Goal: Information Seeking & Learning: Check status

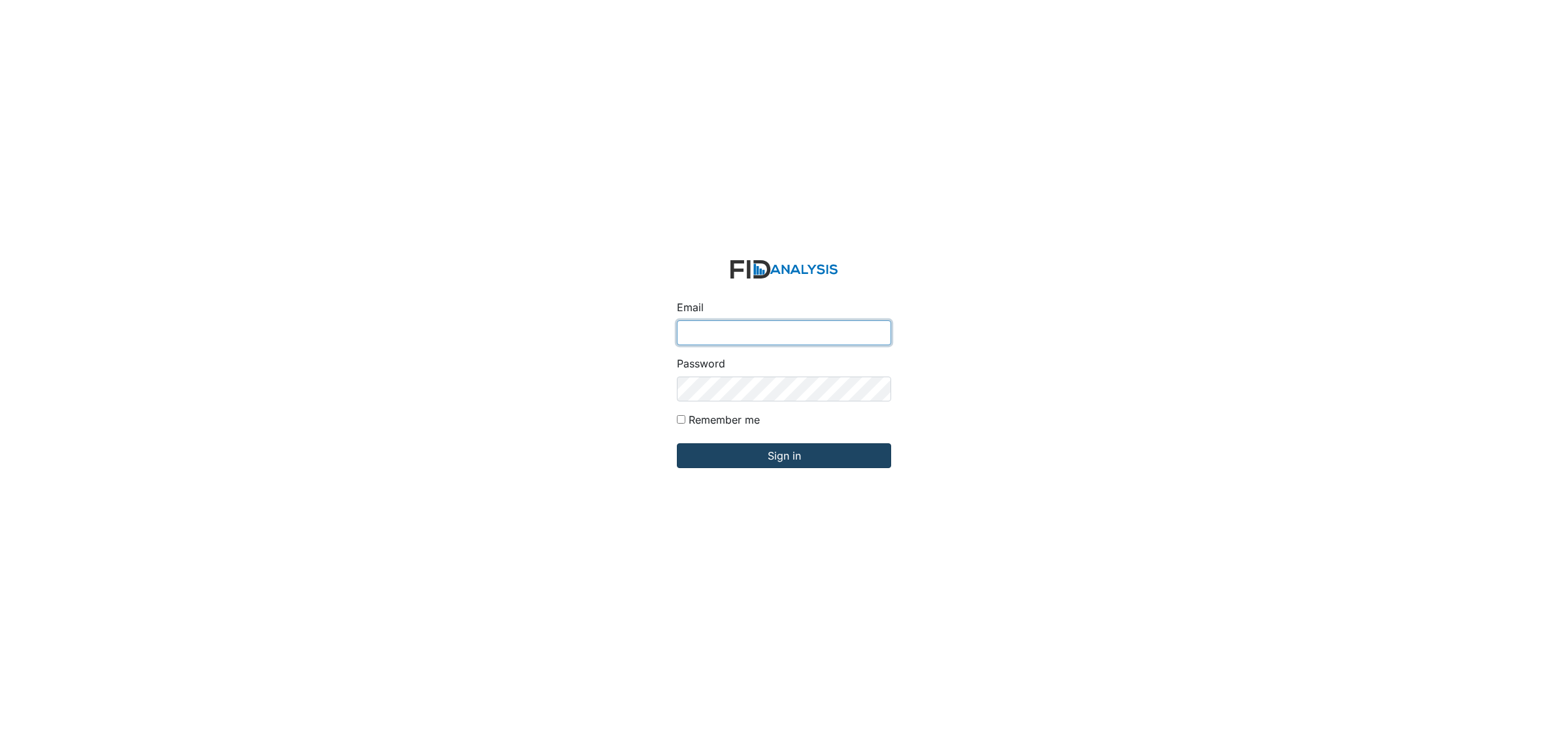
type input "[EMAIL_ADDRESS][DOMAIN_NAME]"
click at [771, 452] on input "Sign in" at bounding box center [784, 455] width 214 height 24
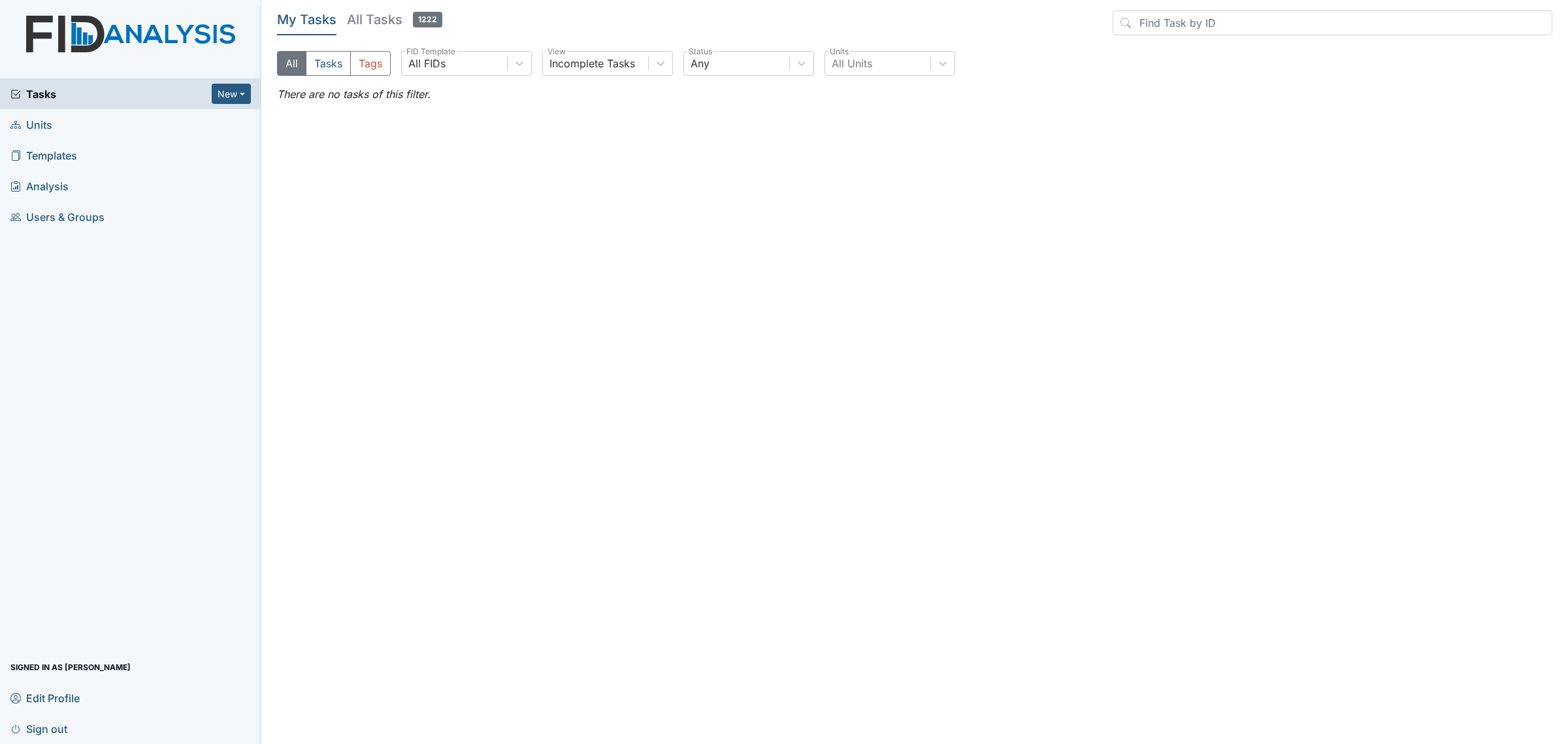
click at [64, 124] on link "Units" at bounding box center [131, 125] width 262 height 31
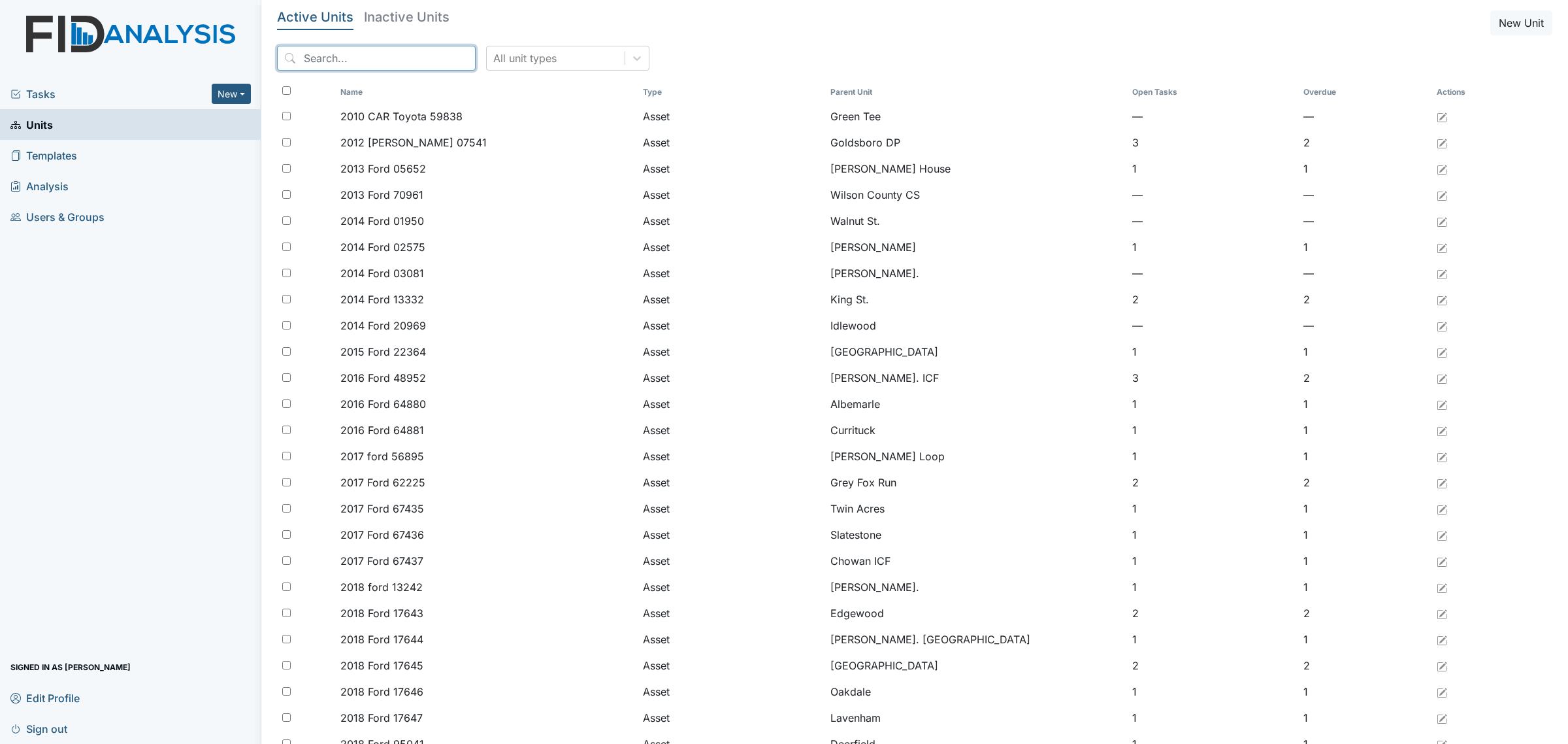
click at [409, 57] on input "search" at bounding box center [377, 58] width 199 height 24
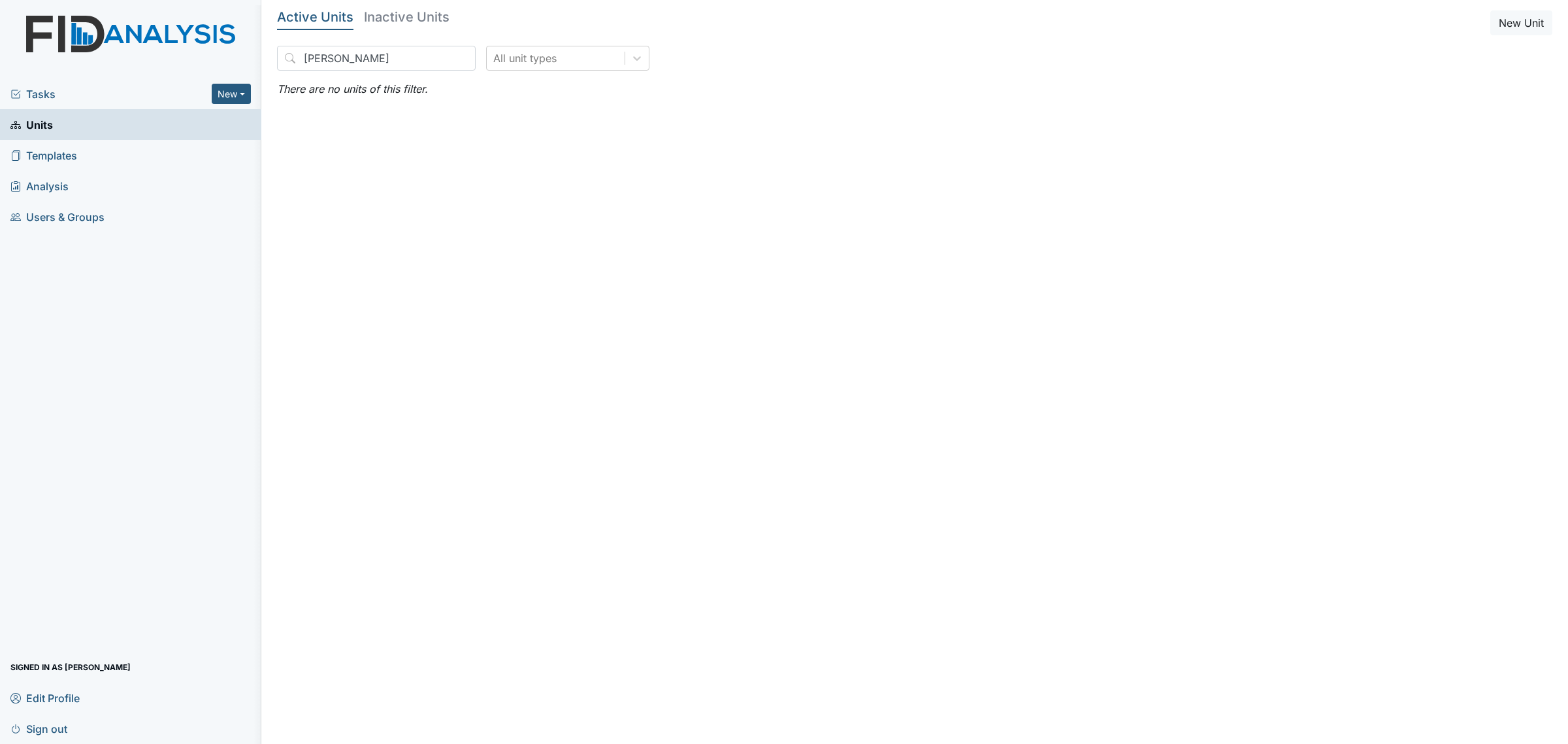
click at [432, 20] on h5 "Inactive Units" at bounding box center [407, 17] width 86 height 13
click at [367, 66] on input "hart" at bounding box center [377, 58] width 199 height 24
type input "h"
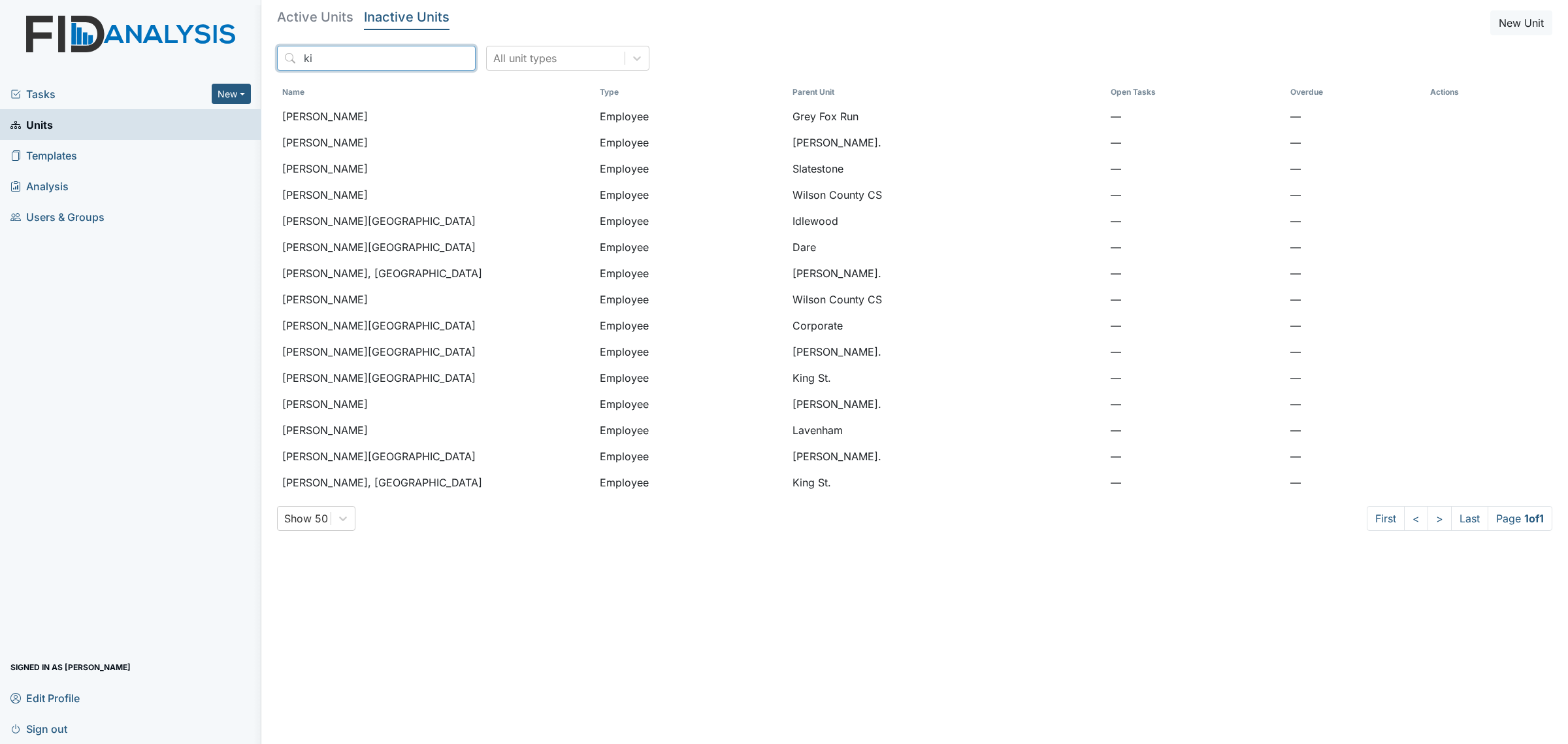
type input "k"
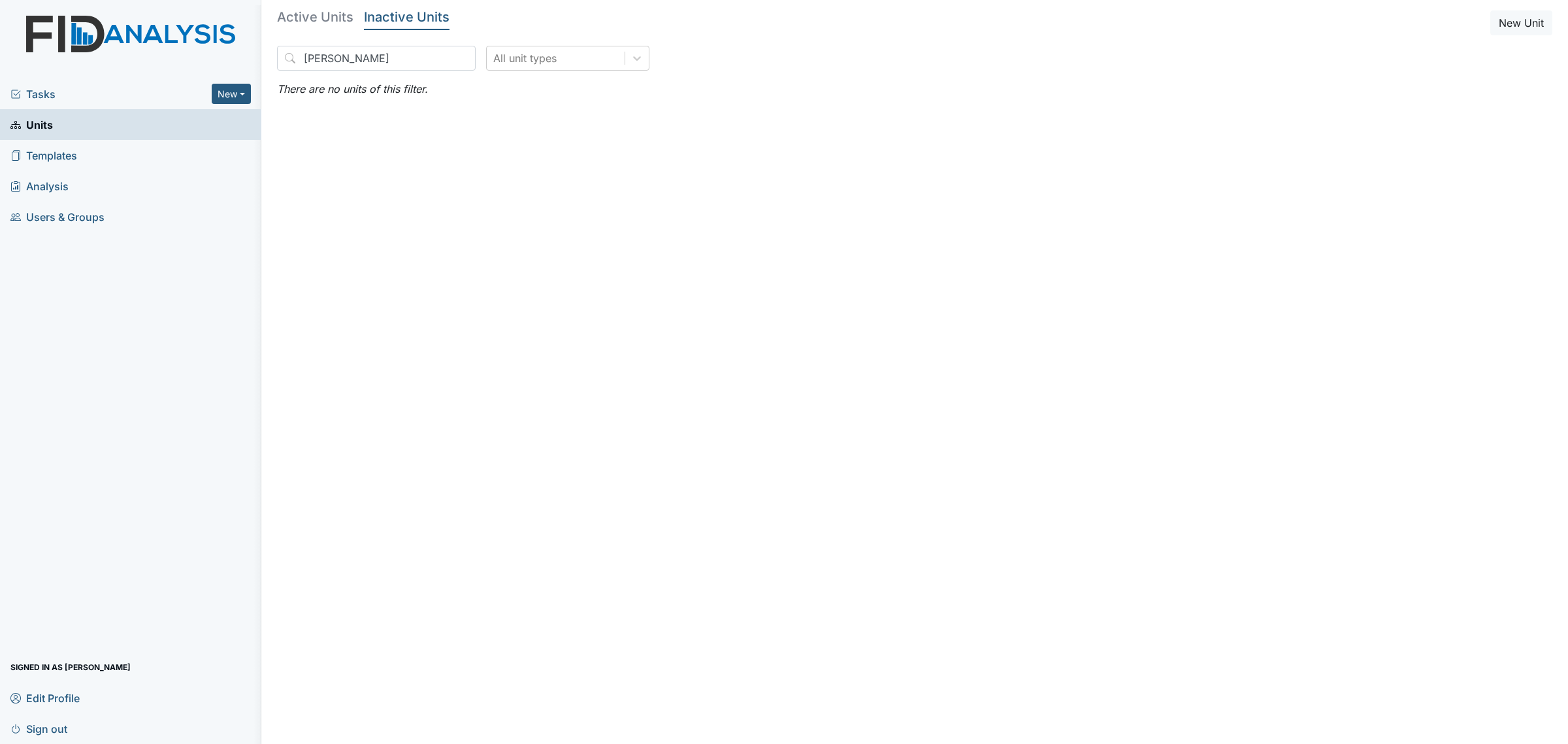
click at [220, 283] on div "Tasks New Form Inspection Document Bundle Units Templates Analysis Users & Grou…" at bounding box center [131, 410] width 262 height 665
click at [302, 7] on main "Active Units Inactive Units New Unit hart All unit types There are no units of …" at bounding box center [915, 372] width 1307 height 744
click at [302, 11] on h5 "Active Units" at bounding box center [315, 17] width 77 height 13
click at [377, 60] on input "hart" at bounding box center [377, 58] width 199 height 24
click at [386, 220] on main "Active Units Inactive Units New Unit hart All unit types There are no units of …" at bounding box center [915, 372] width 1307 height 744
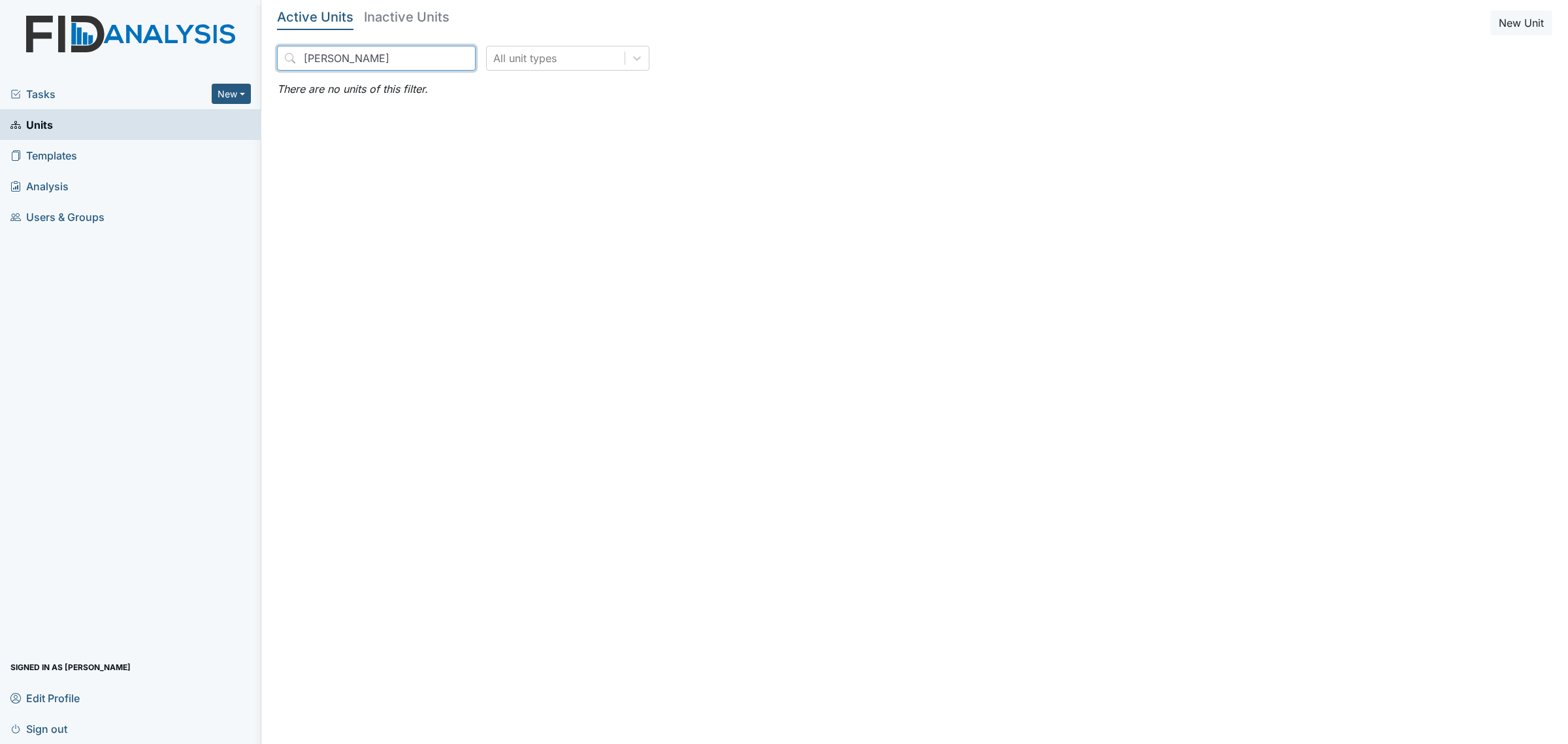
click at [357, 54] on input "hart" at bounding box center [377, 58] width 199 height 24
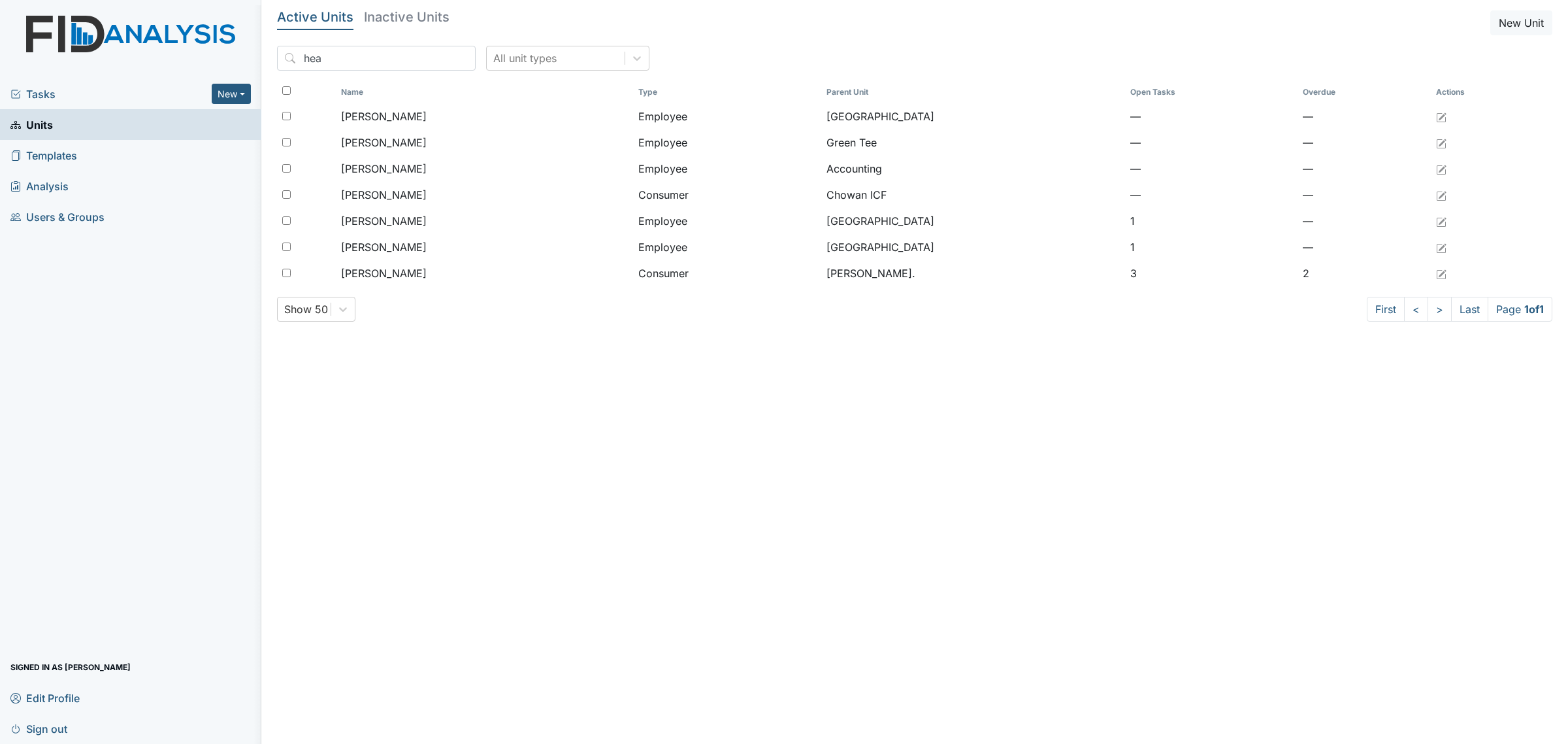
click at [407, 15] on h5 "Inactive Units" at bounding box center [407, 17] width 86 height 13
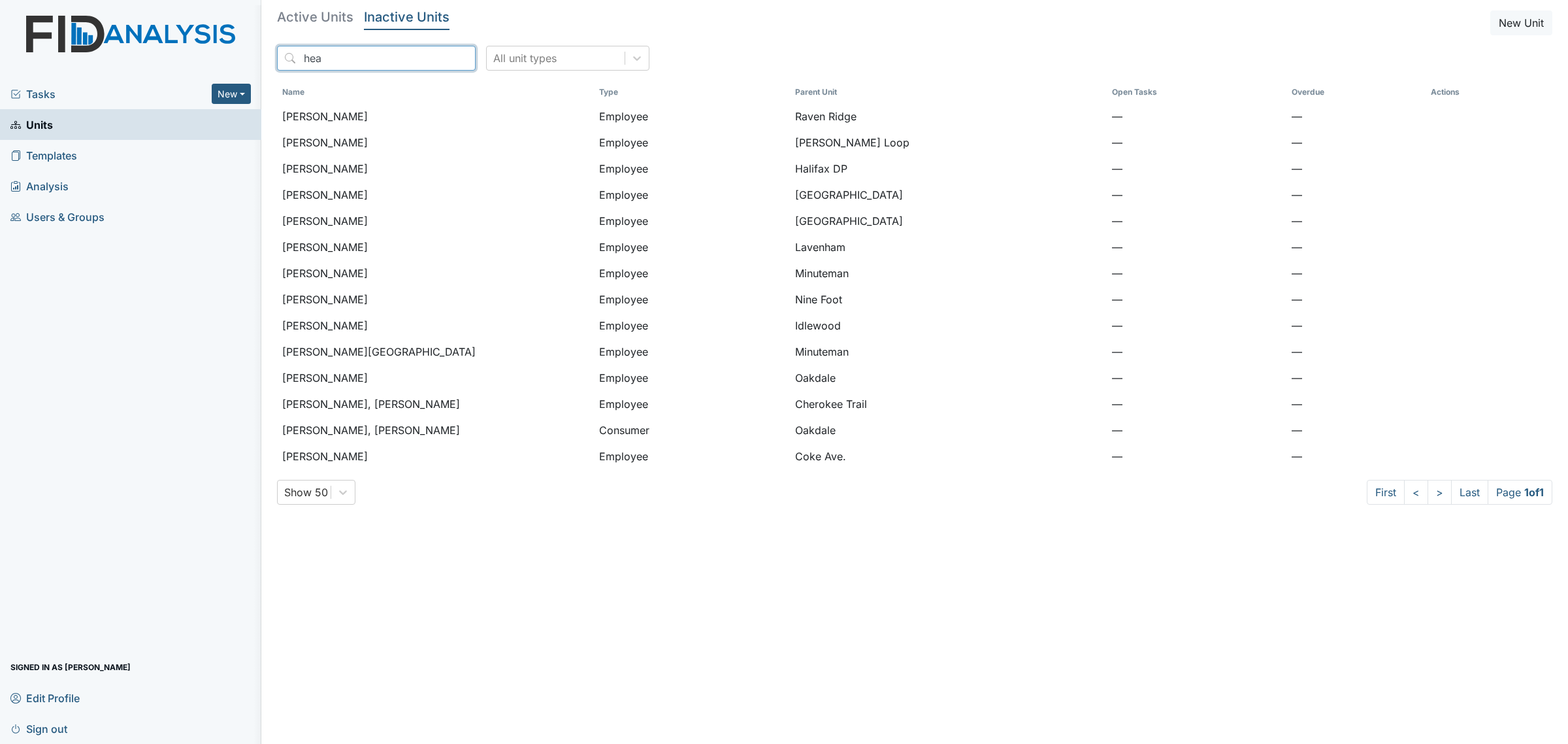
click at [342, 60] on input "hea" at bounding box center [377, 58] width 199 height 24
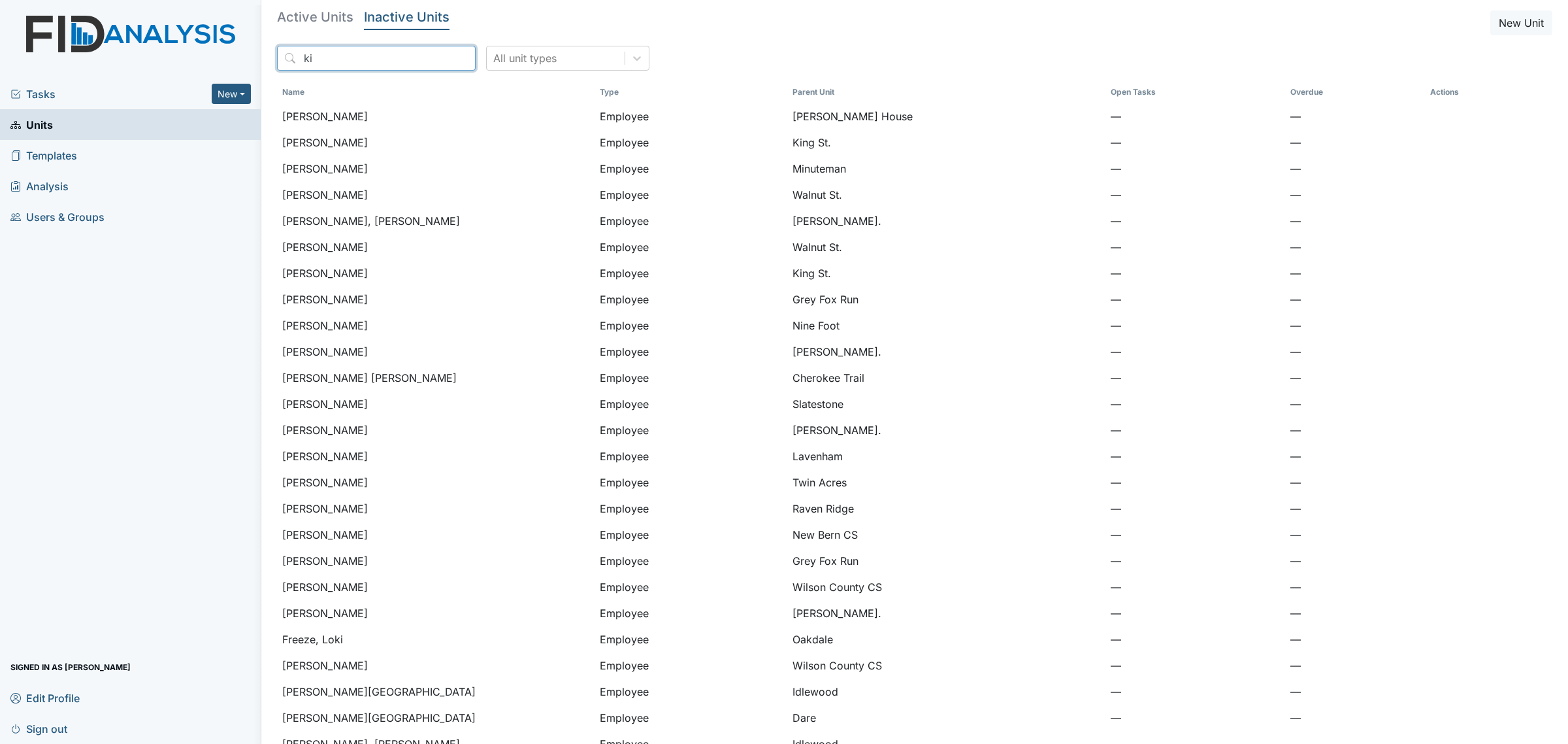
click at [355, 66] on input "ki" at bounding box center [377, 58] width 199 height 24
click at [367, 64] on input "ki" at bounding box center [377, 58] width 199 height 24
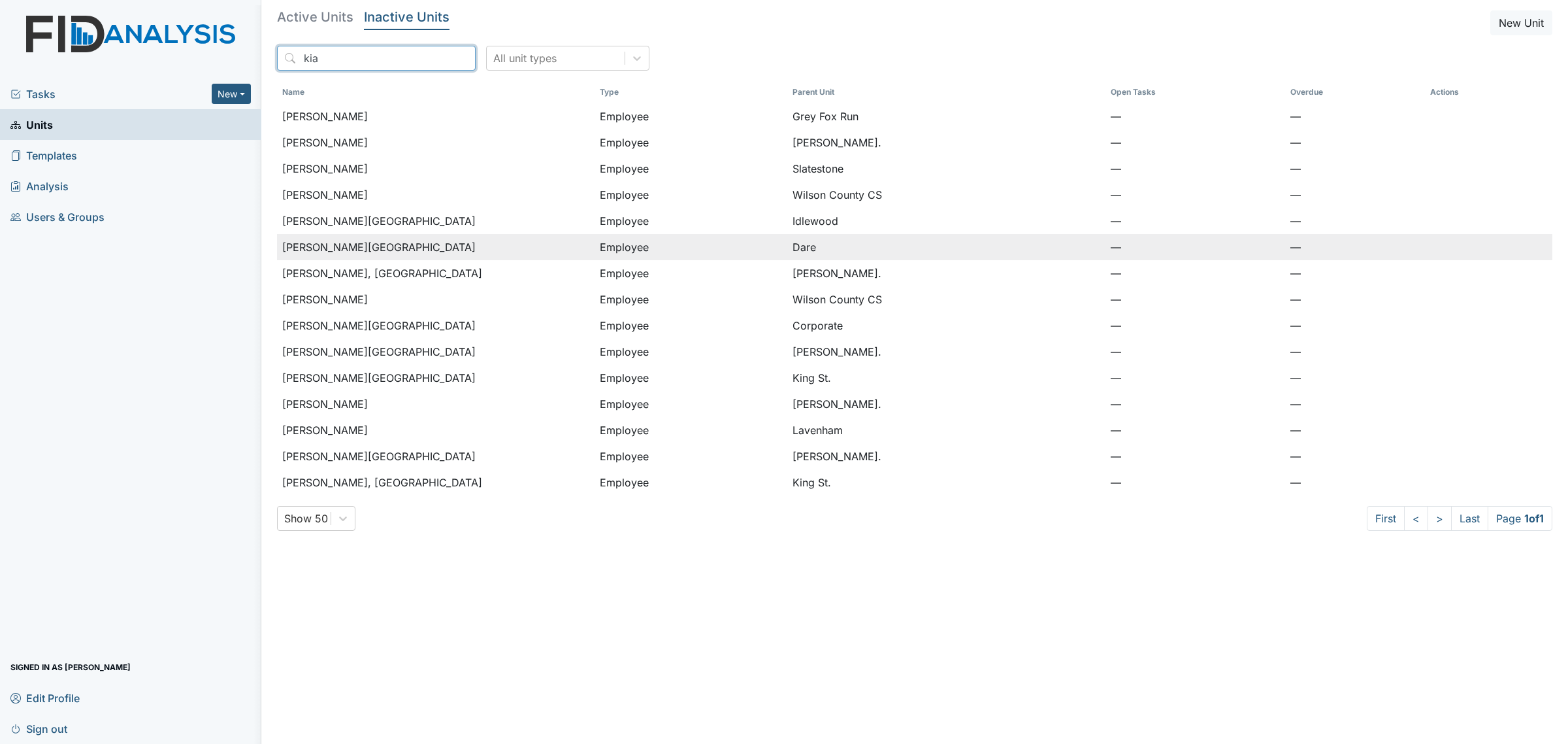
type input "kia"
click at [367, 248] on div "Harris, Kiara" at bounding box center [435, 247] width 307 height 15
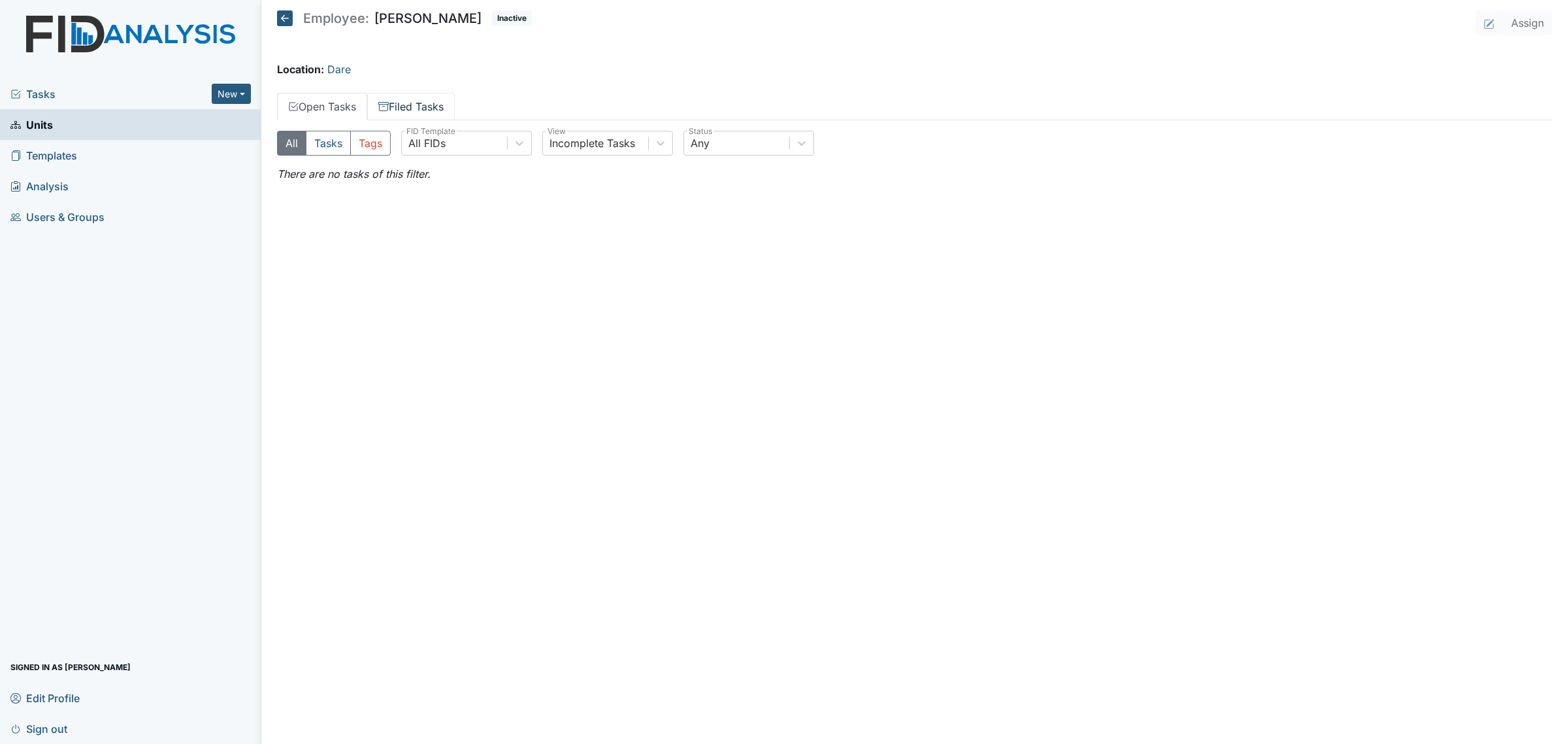
click at [428, 105] on link "Filed Tasks" at bounding box center [411, 106] width 87 height 28
click at [341, 113] on link "Open Tasks" at bounding box center [322, 106] width 90 height 28
click at [415, 96] on link "Filed Tasks" at bounding box center [411, 106] width 87 height 28
click at [293, 142] on button "All" at bounding box center [292, 143] width 29 height 24
click at [315, 113] on link "Open Tasks" at bounding box center [322, 106] width 90 height 28
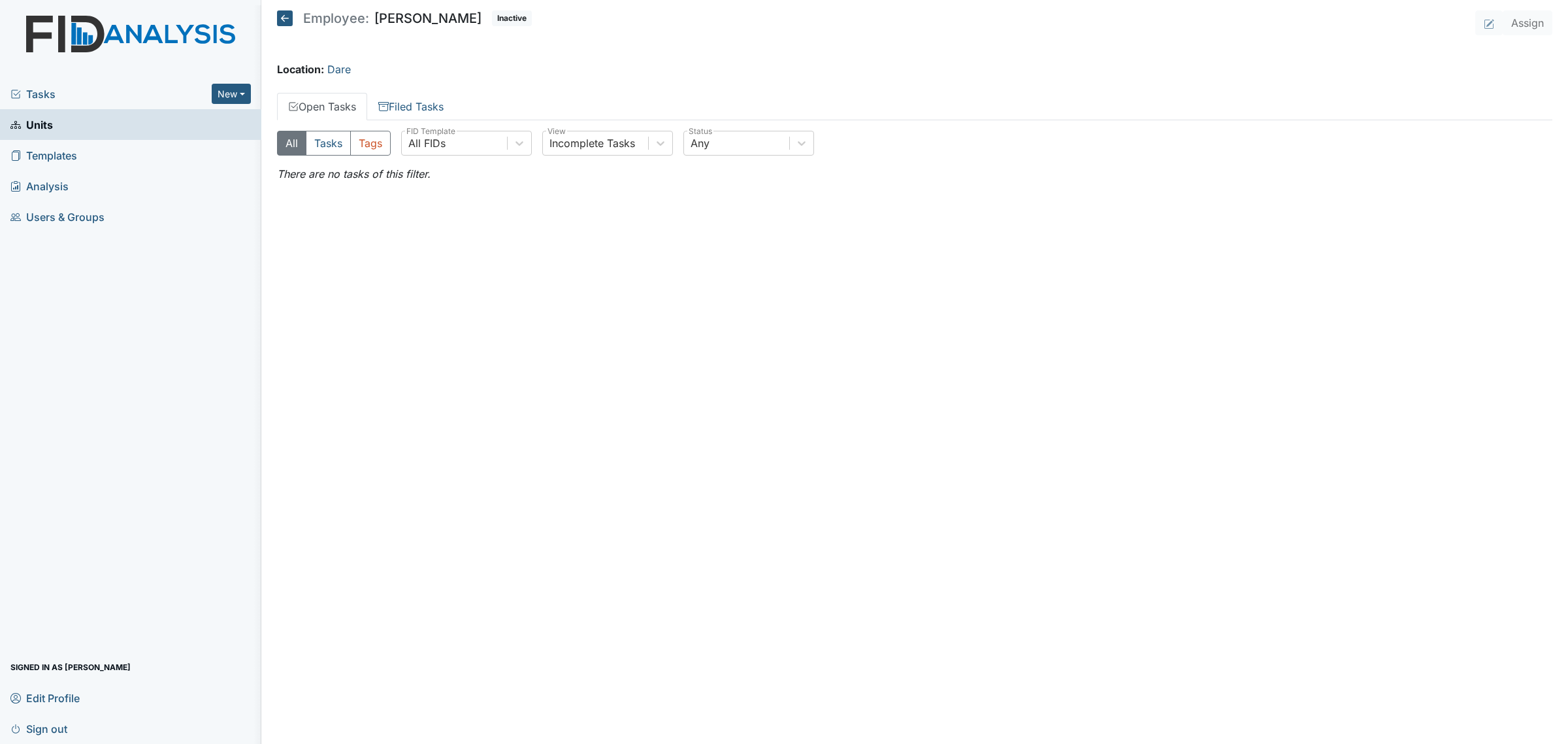
click at [284, 18] on icon at bounding box center [285, 18] width 15 height 15
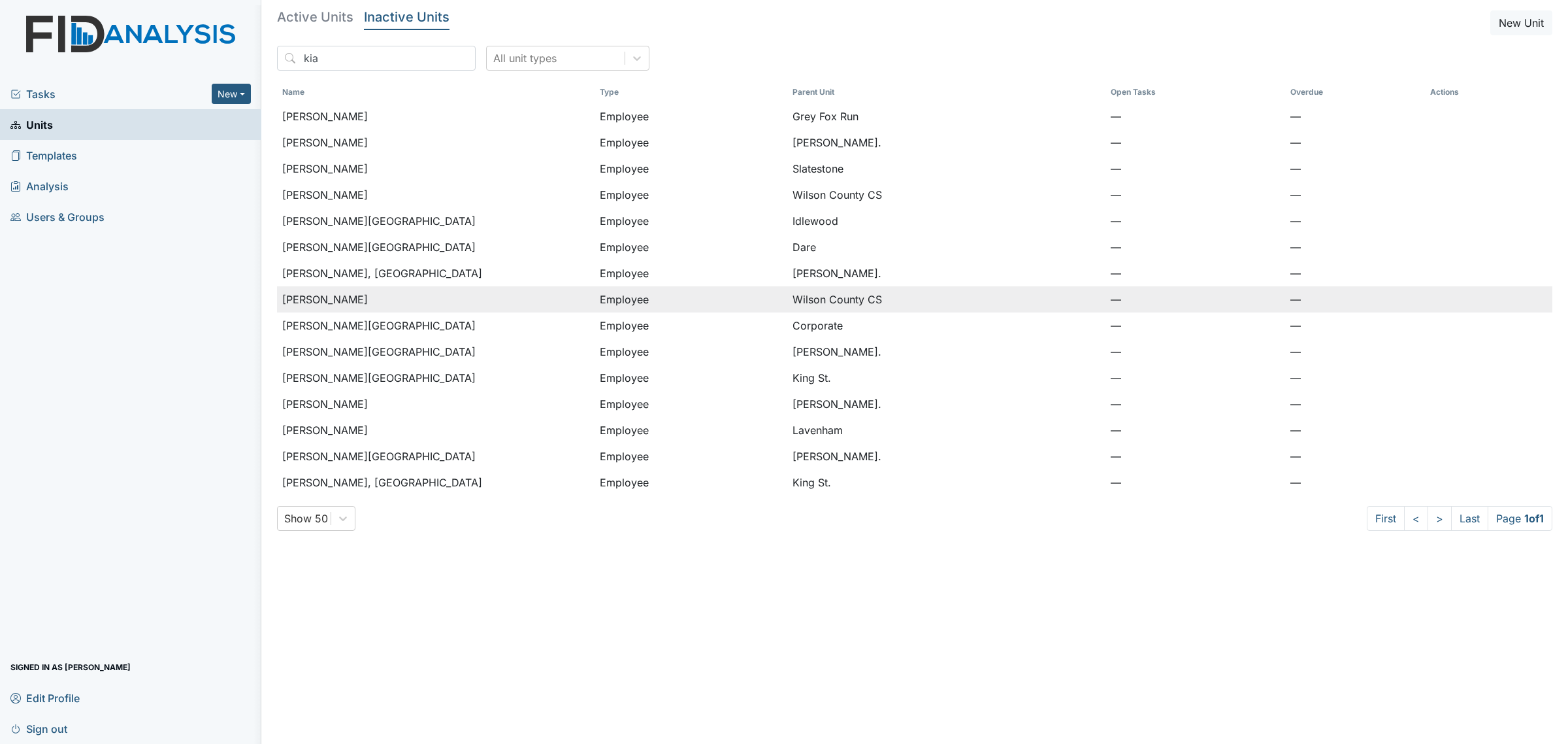
click at [370, 299] on div "[PERSON_NAME]" at bounding box center [435, 299] width 307 height 15
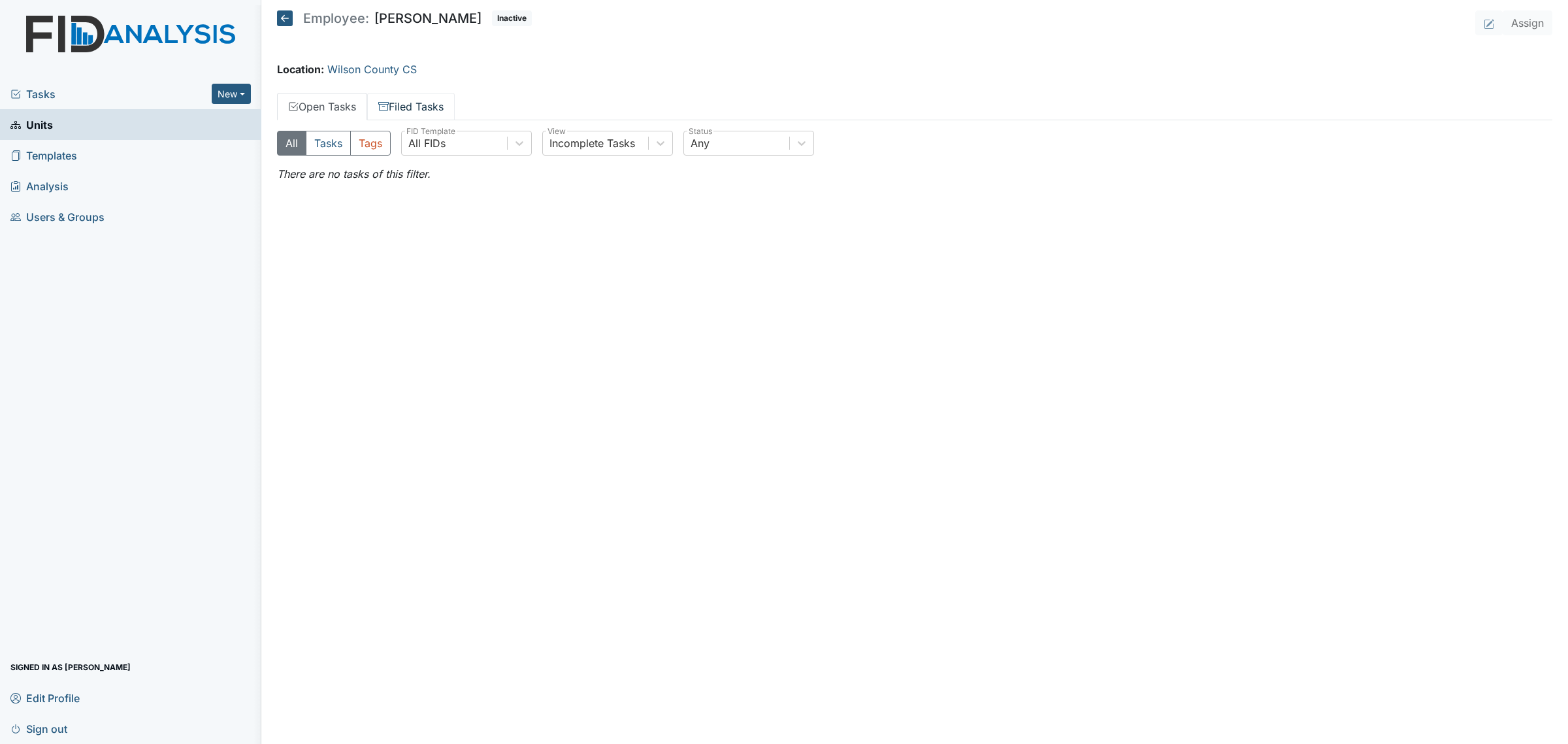
click at [417, 105] on link "Filed Tasks" at bounding box center [411, 106] width 87 height 28
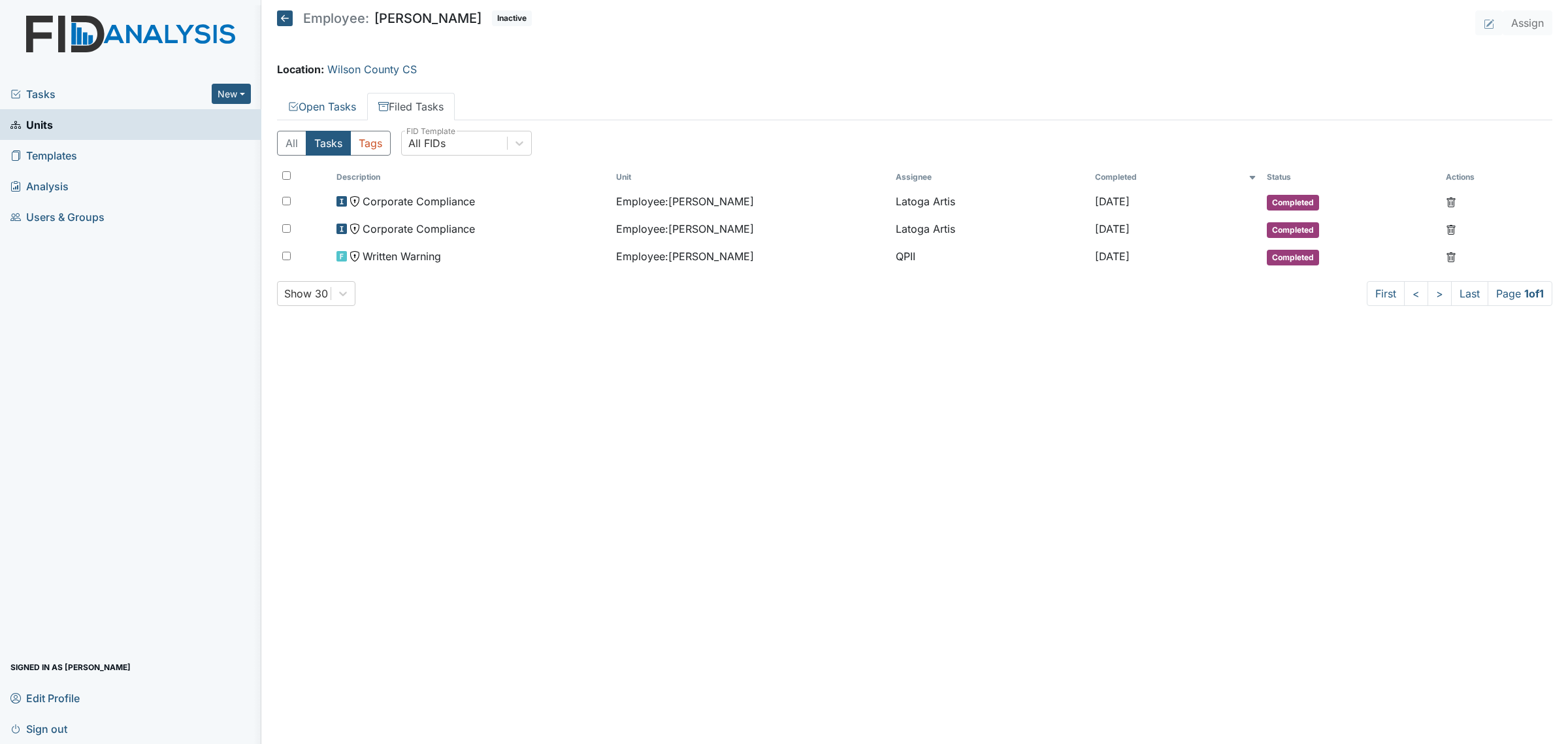
click at [289, 17] on icon at bounding box center [285, 18] width 15 height 15
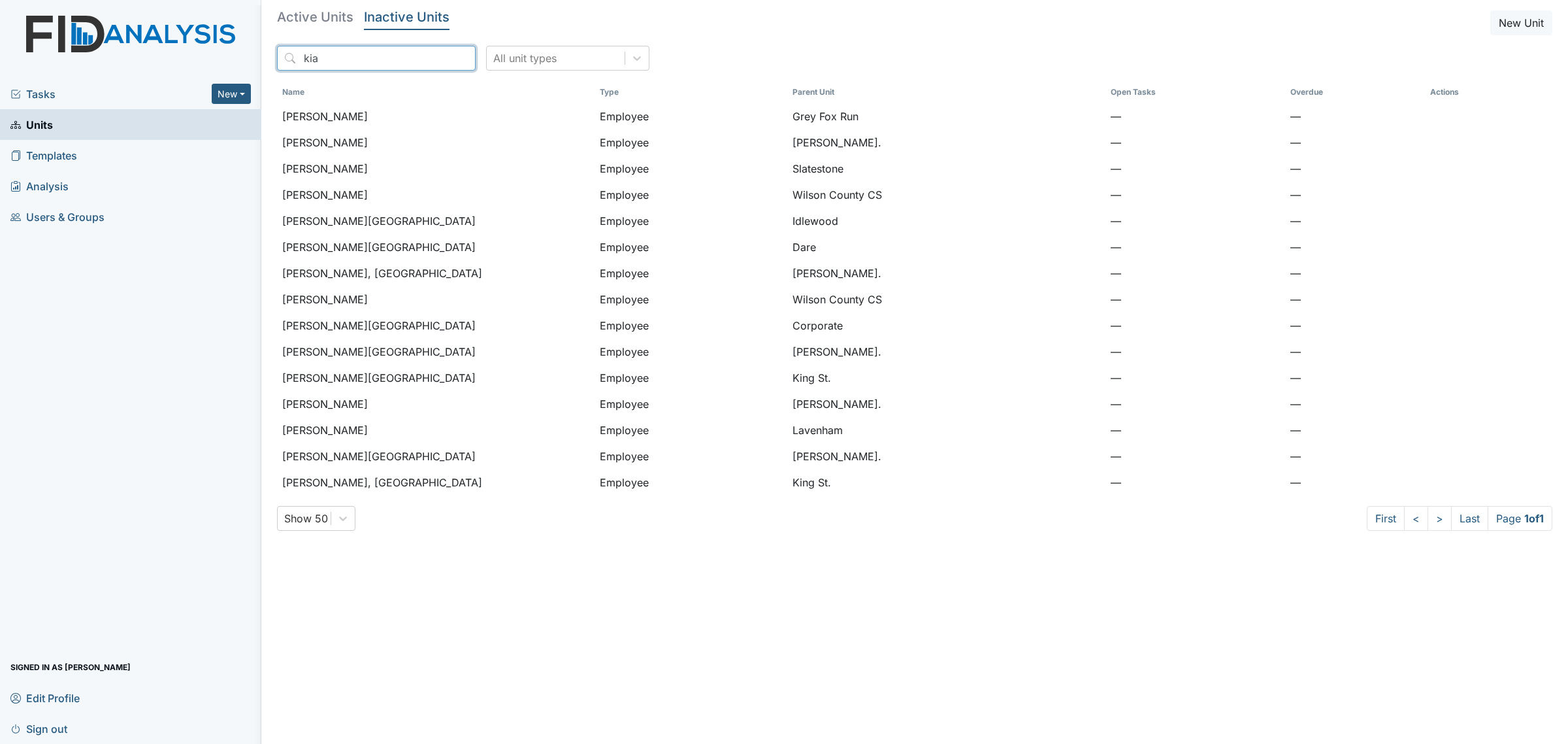
click at [345, 63] on input "kia" at bounding box center [377, 58] width 199 height 24
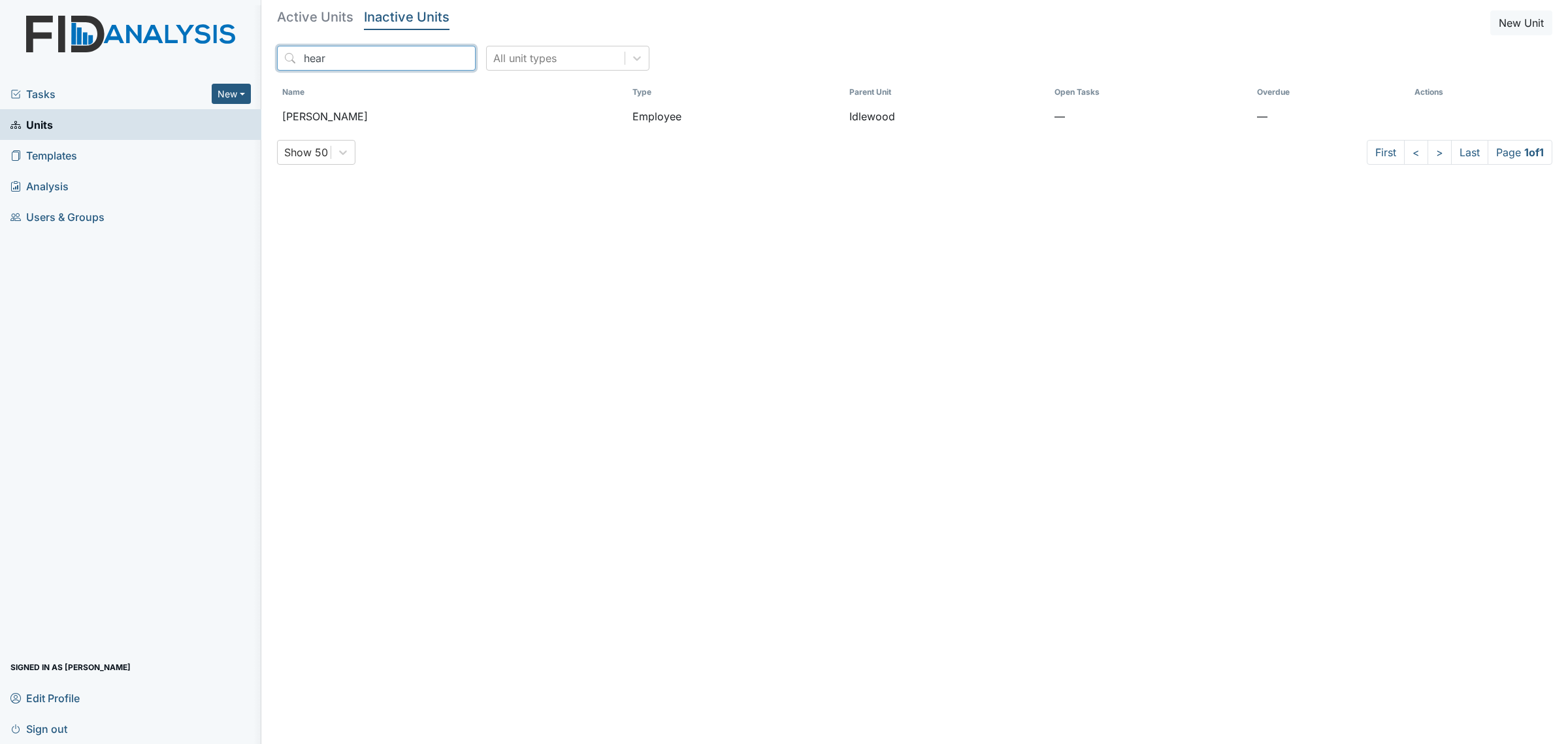
click at [393, 52] on input "hear" at bounding box center [377, 58] width 199 height 24
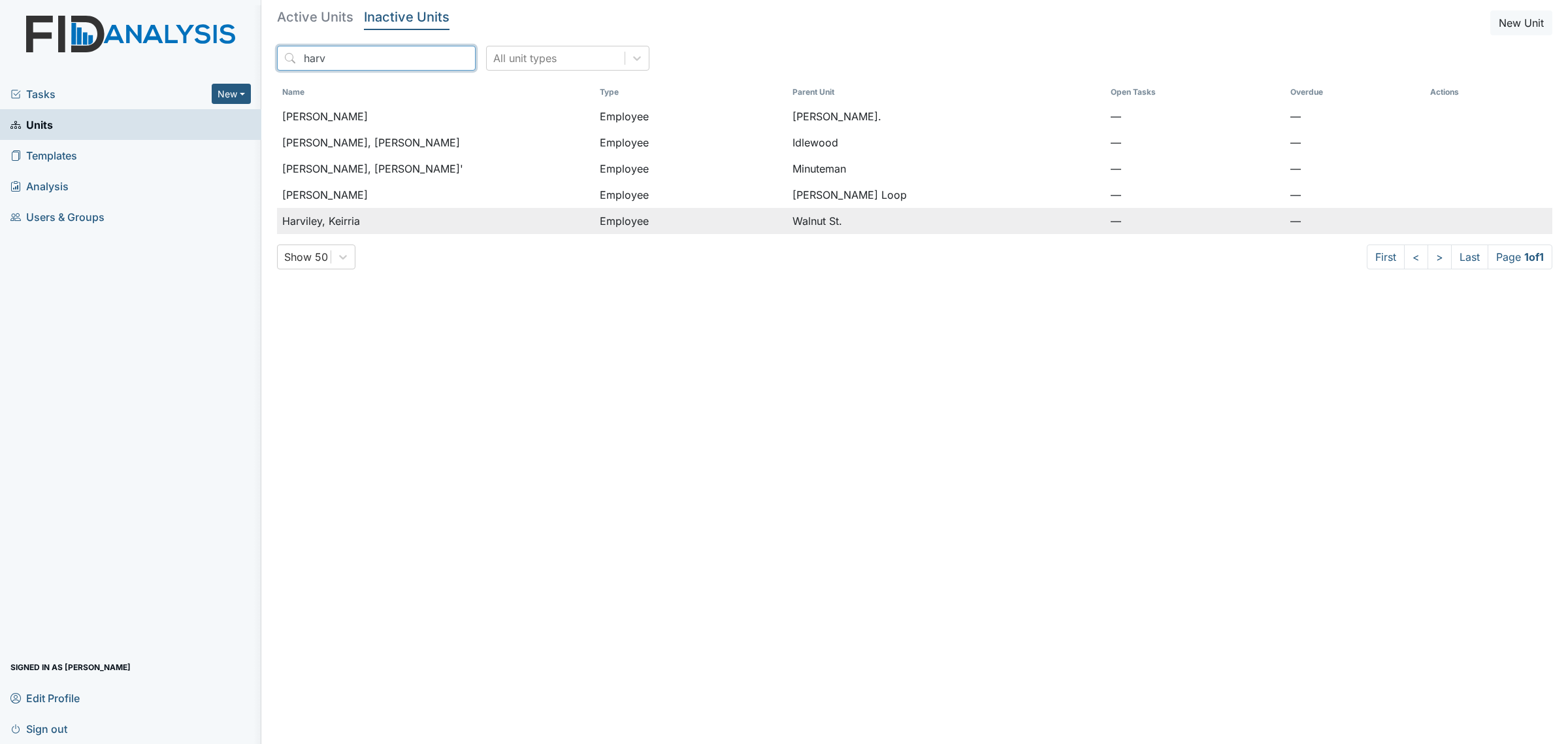
type input "harv"
click at [364, 217] on div "Harviley, Keirria" at bounding box center [435, 220] width 307 height 15
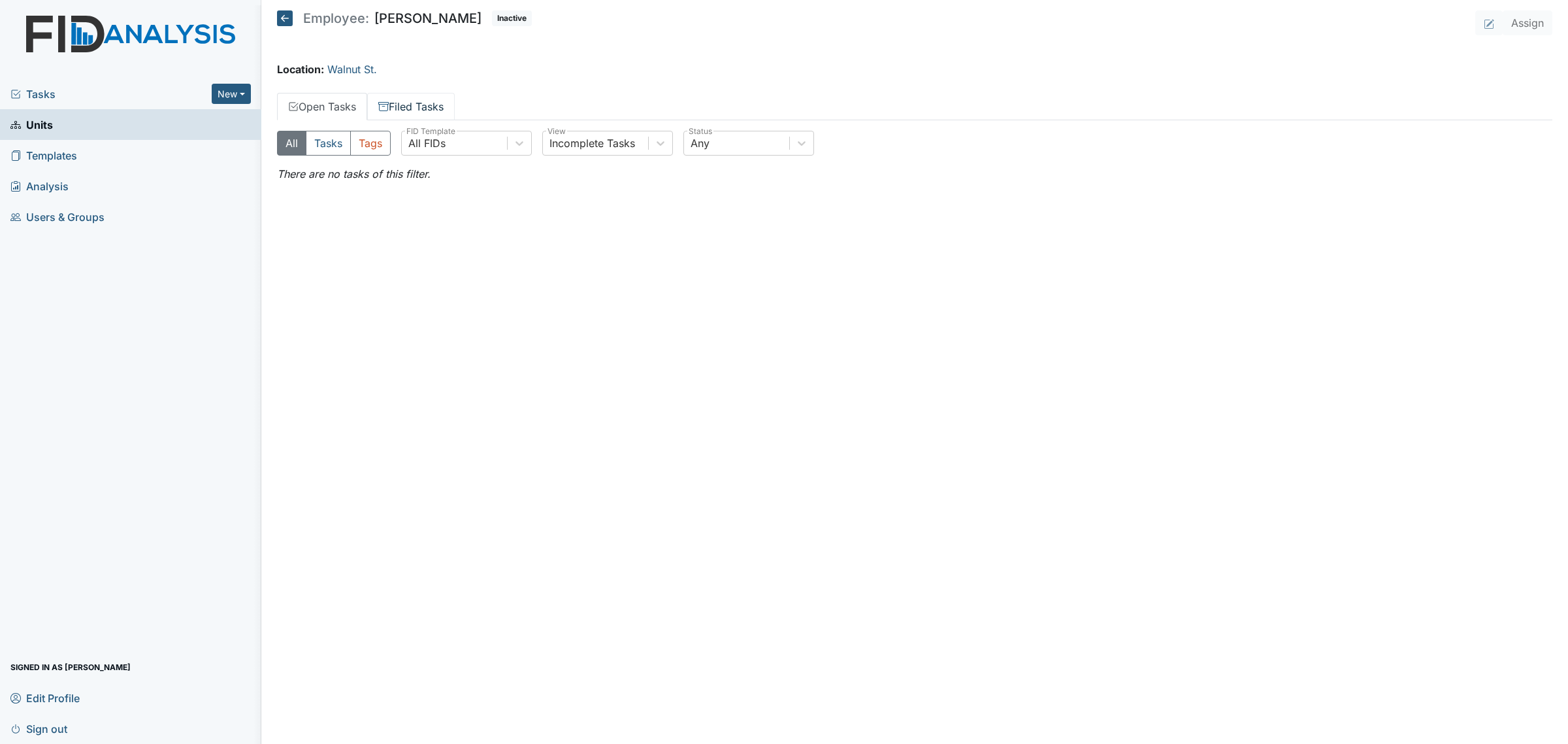
click at [432, 101] on link "Filed Tasks" at bounding box center [411, 106] width 87 height 28
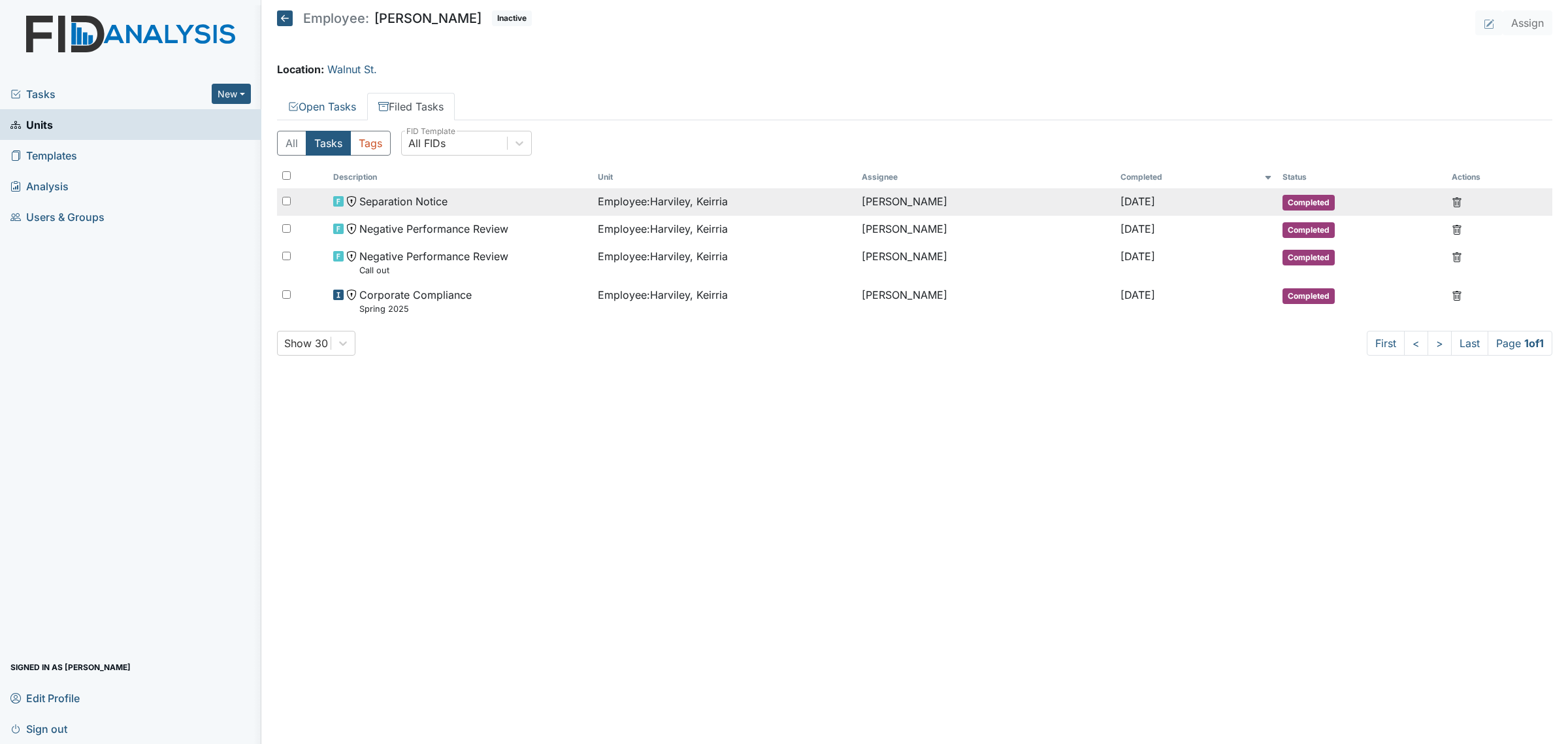
click at [618, 204] on span "Employee : Harviley, Keirria" at bounding box center [663, 201] width 130 height 15
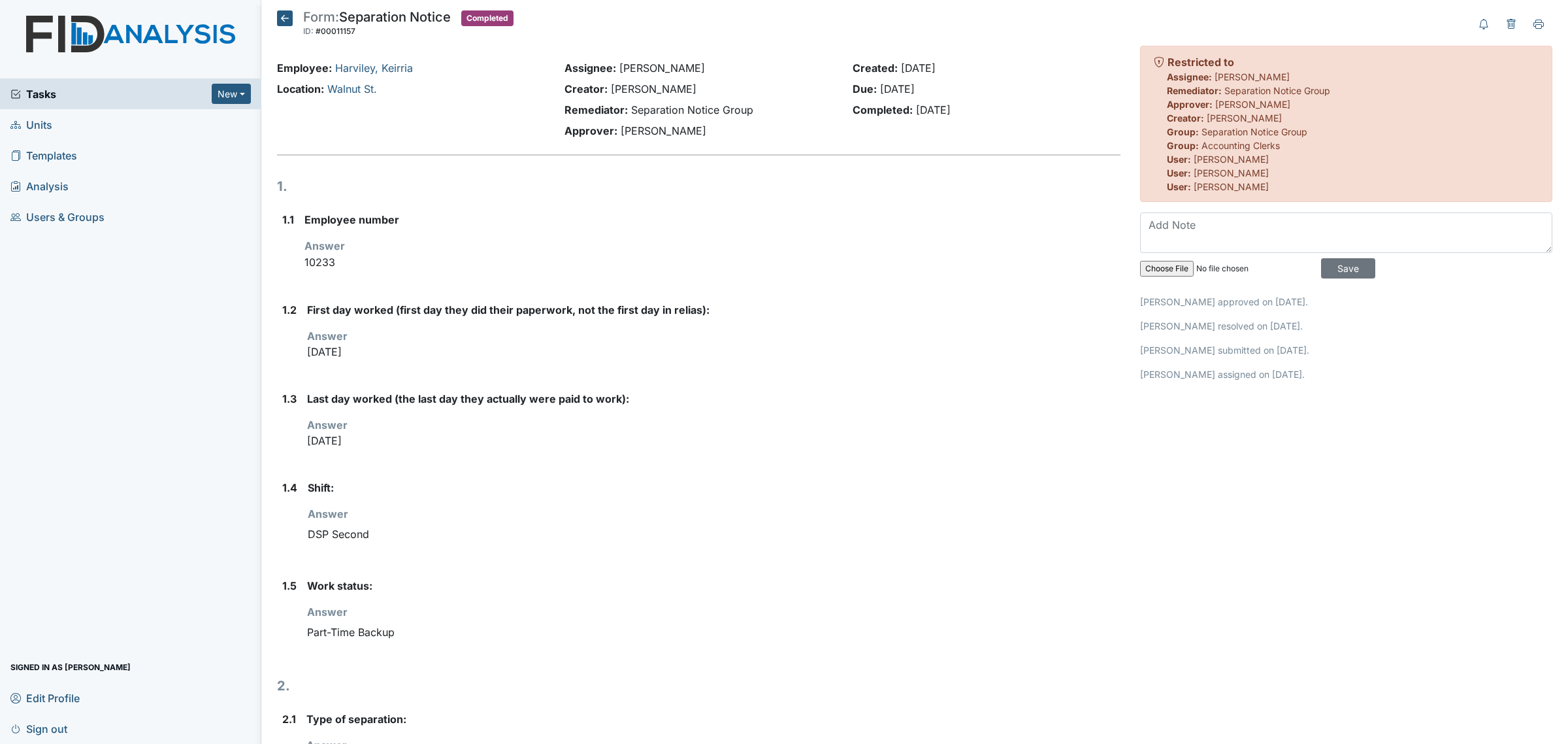
click at [279, 16] on icon at bounding box center [285, 18] width 15 height 15
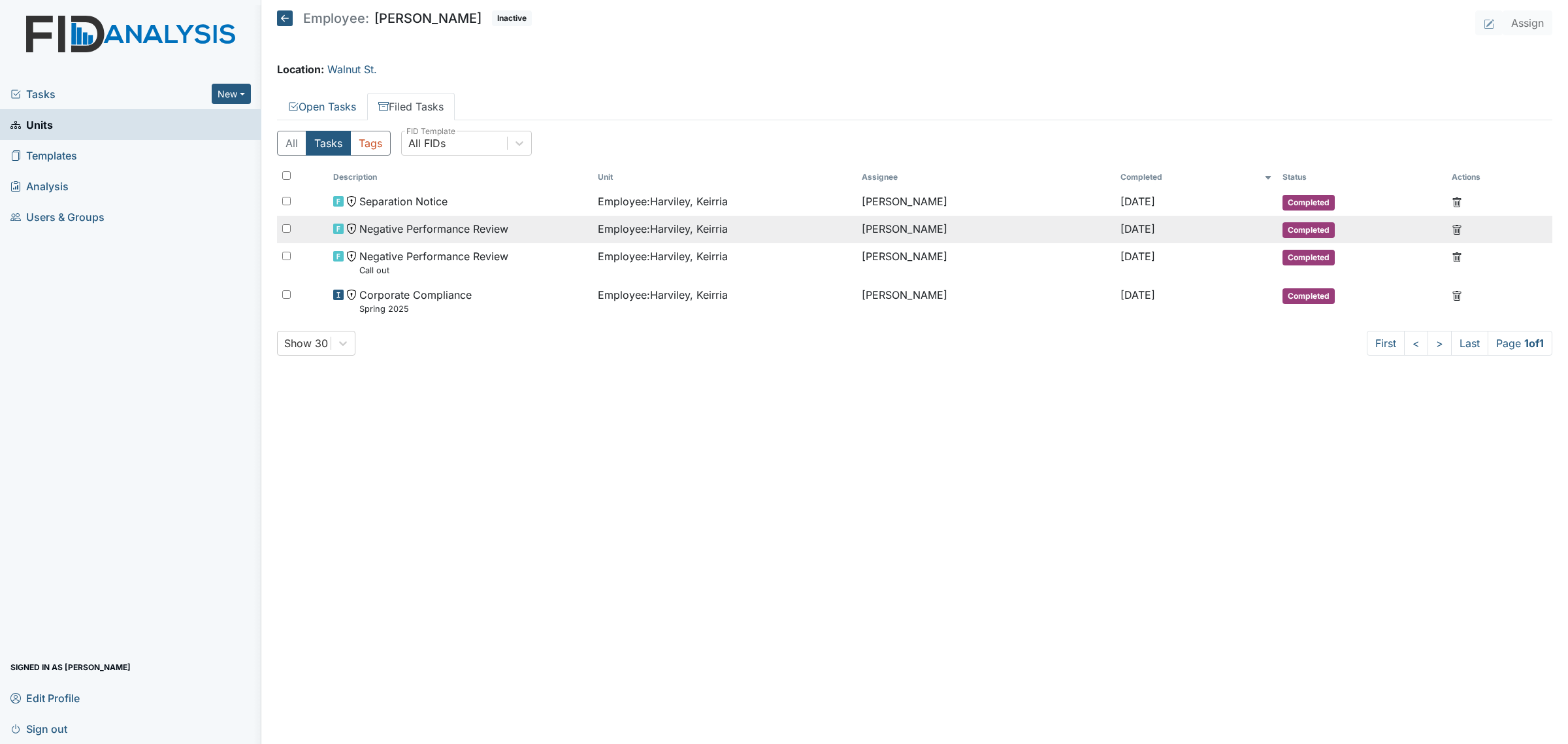
click at [504, 233] on span "Negative Performance Review" at bounding box center [434, 229] width 149 height 15
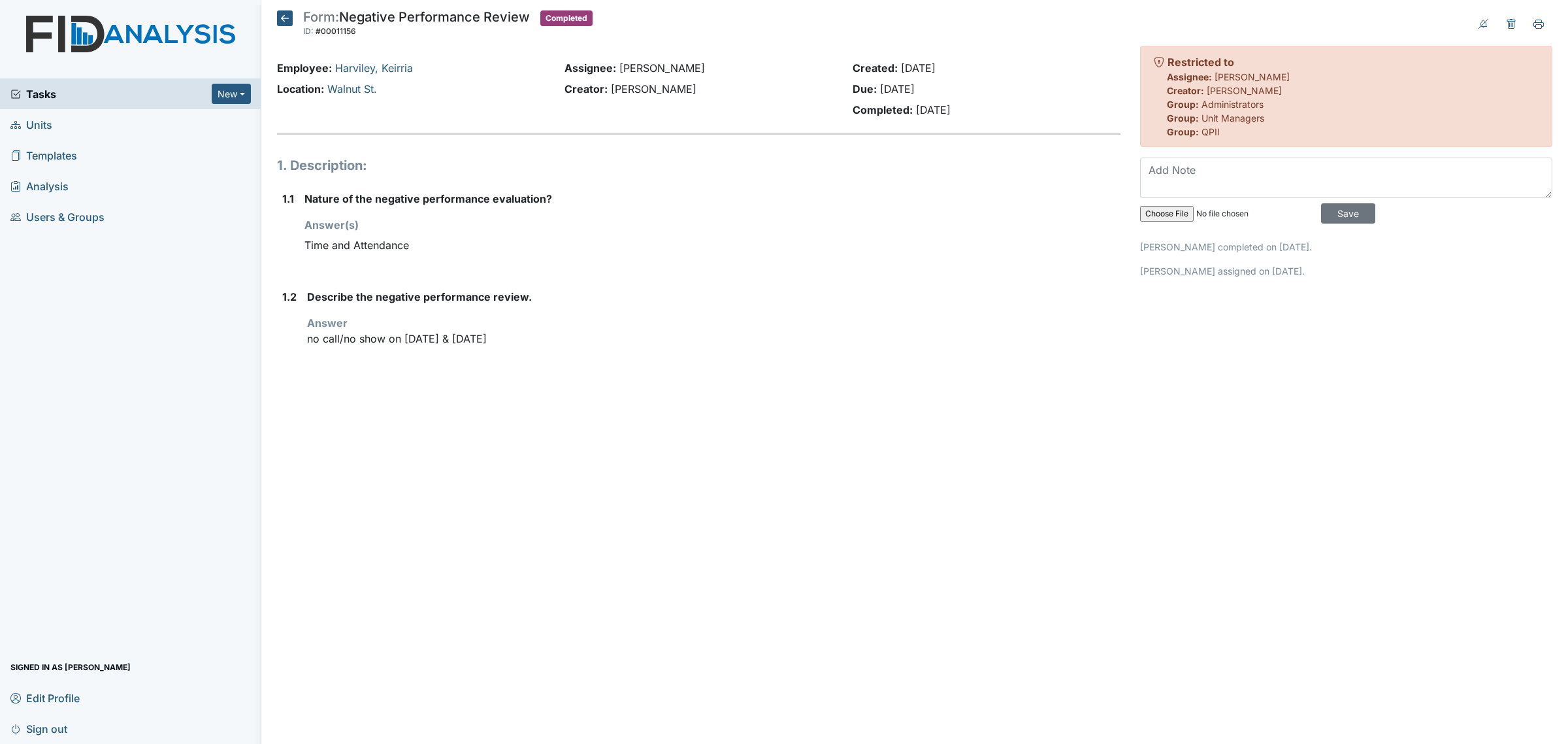
click at [283, 24] on icon at bounding box center [285, 18] width 15 height 15
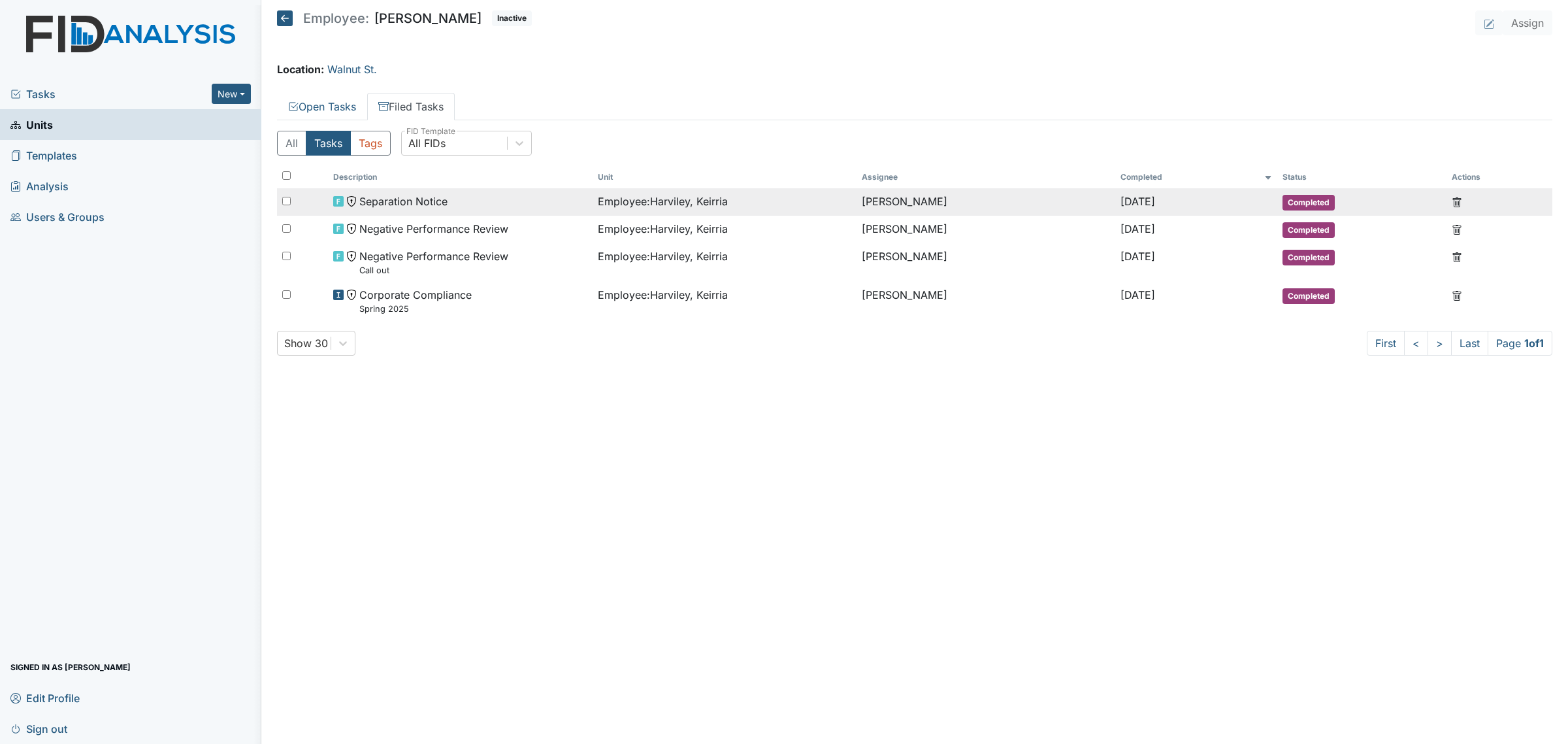
click at [425, 200] on span "Separation Notice" at bounding box center [403, 201] width 88 height 15
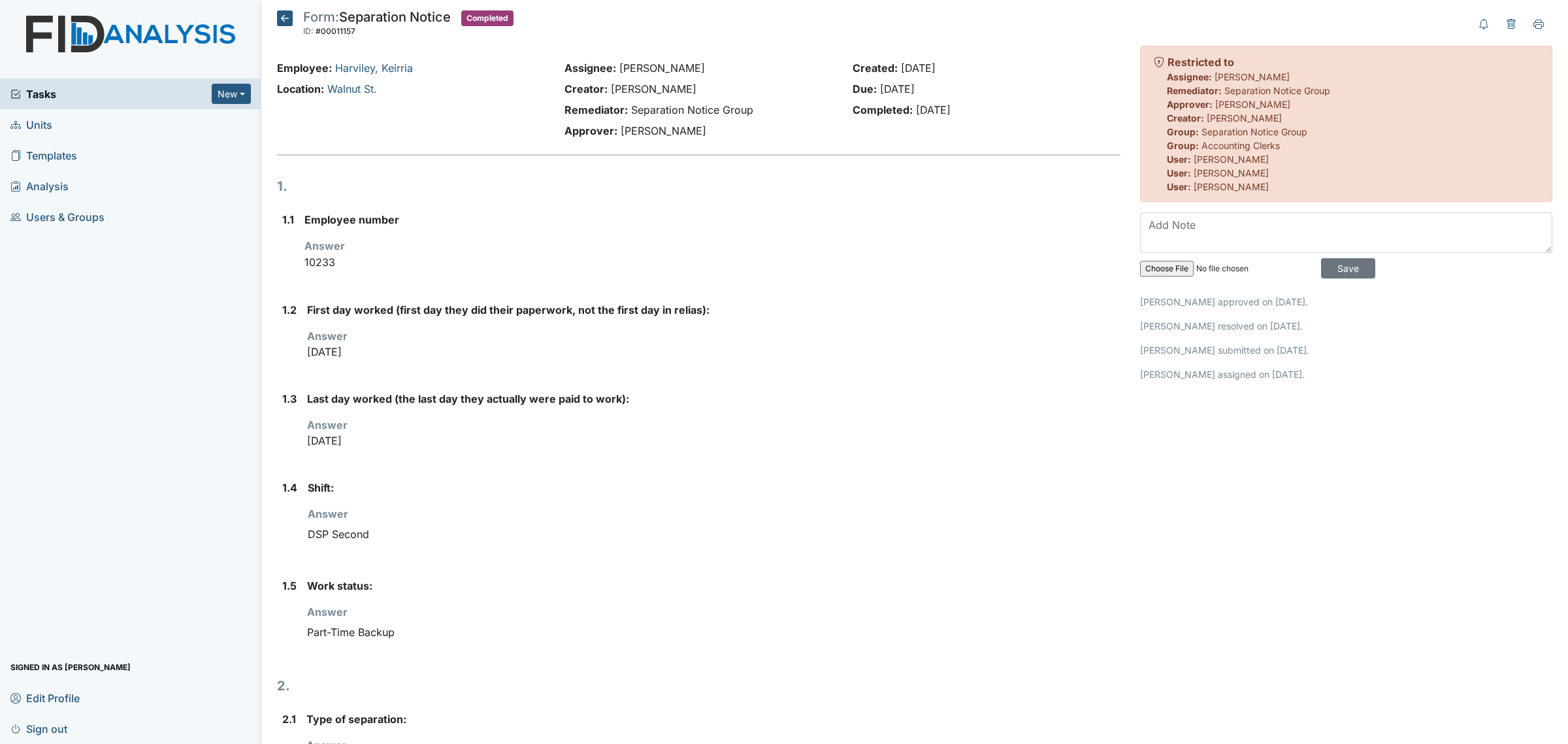
click at [335, 484] on strong "Shift:" at bounding box center [714, 488] width 813 height 15
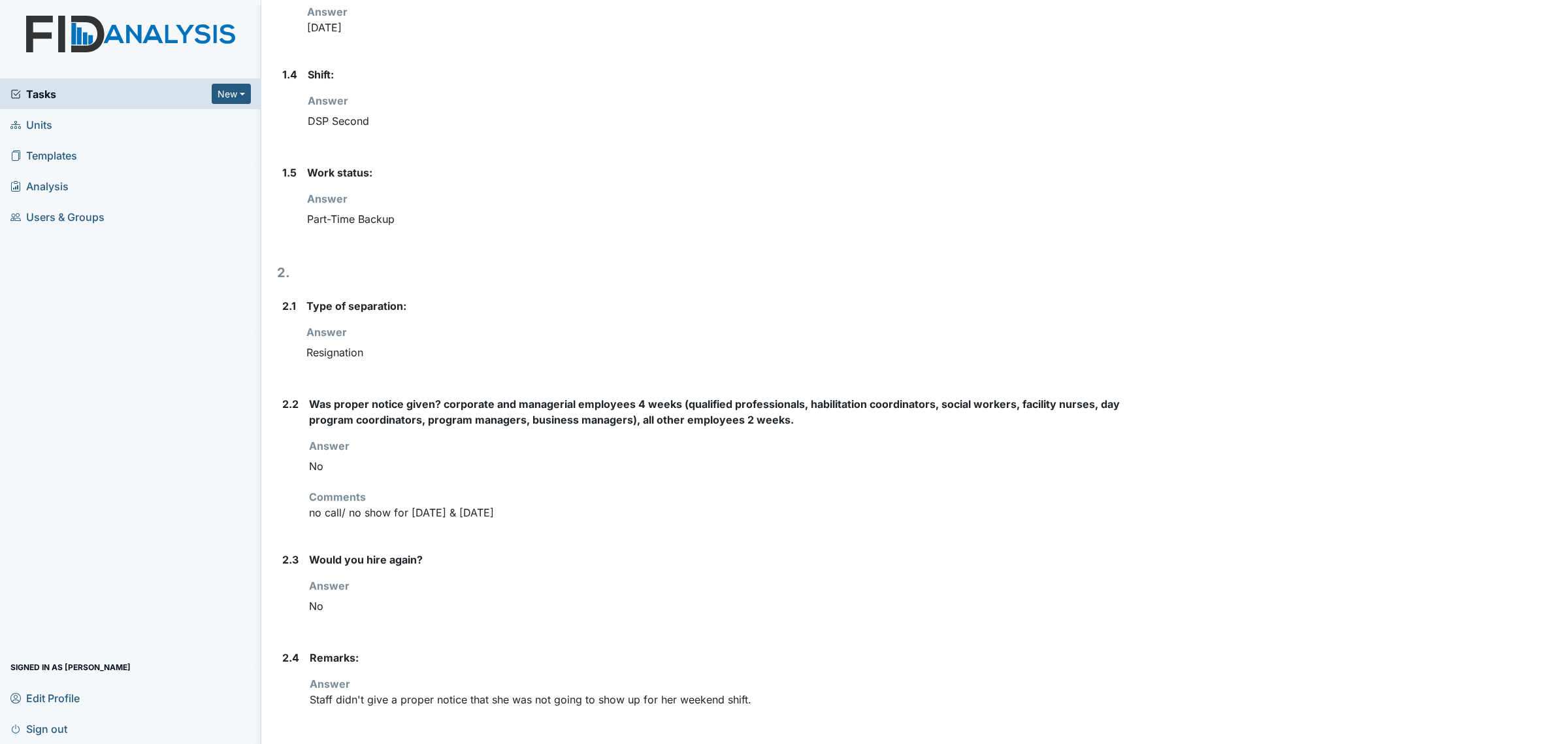
scroll to position [419, 0]
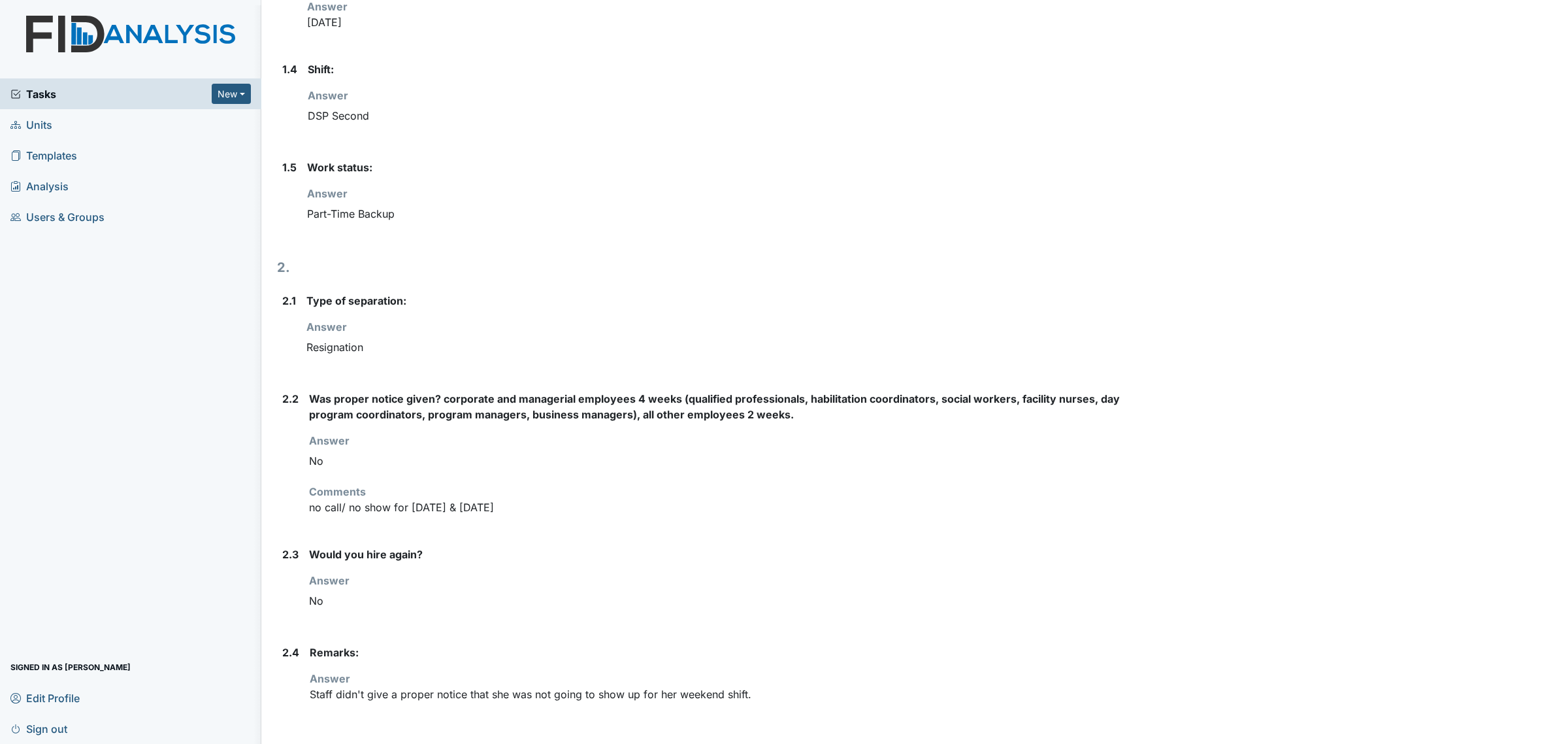
drag, startPoint x: 515, startPoint y: 510, endPoint x: 311, endPoint y: 510, distance: 204.0
click at [311, 510] on p "no call/ no show for July 26th & July 27th" at bounding box center [715, 507] width 812 height 15
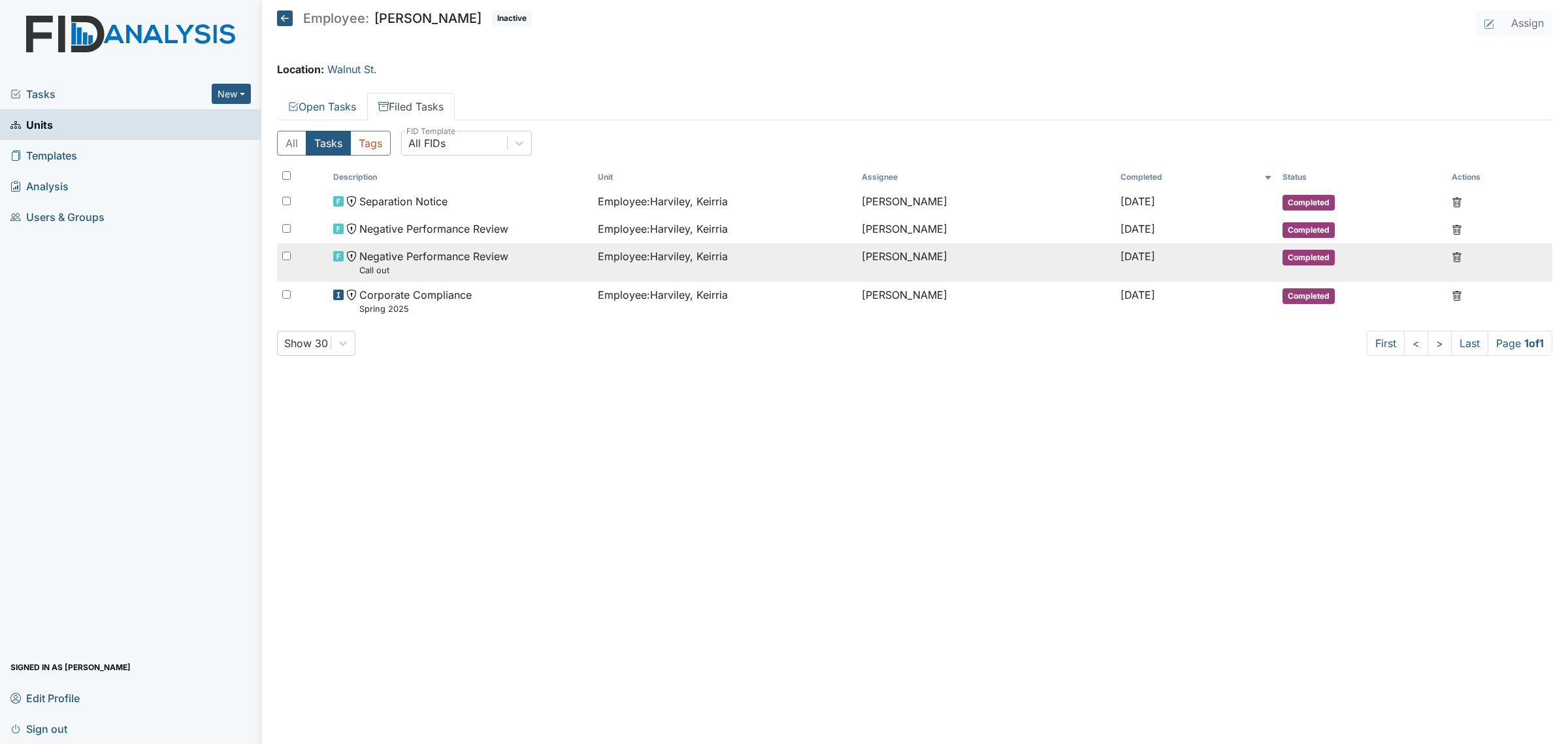
click at [461, 262] on span "Negative Performance Review Call out" at bounding box center [434, 262] width 149 height 28
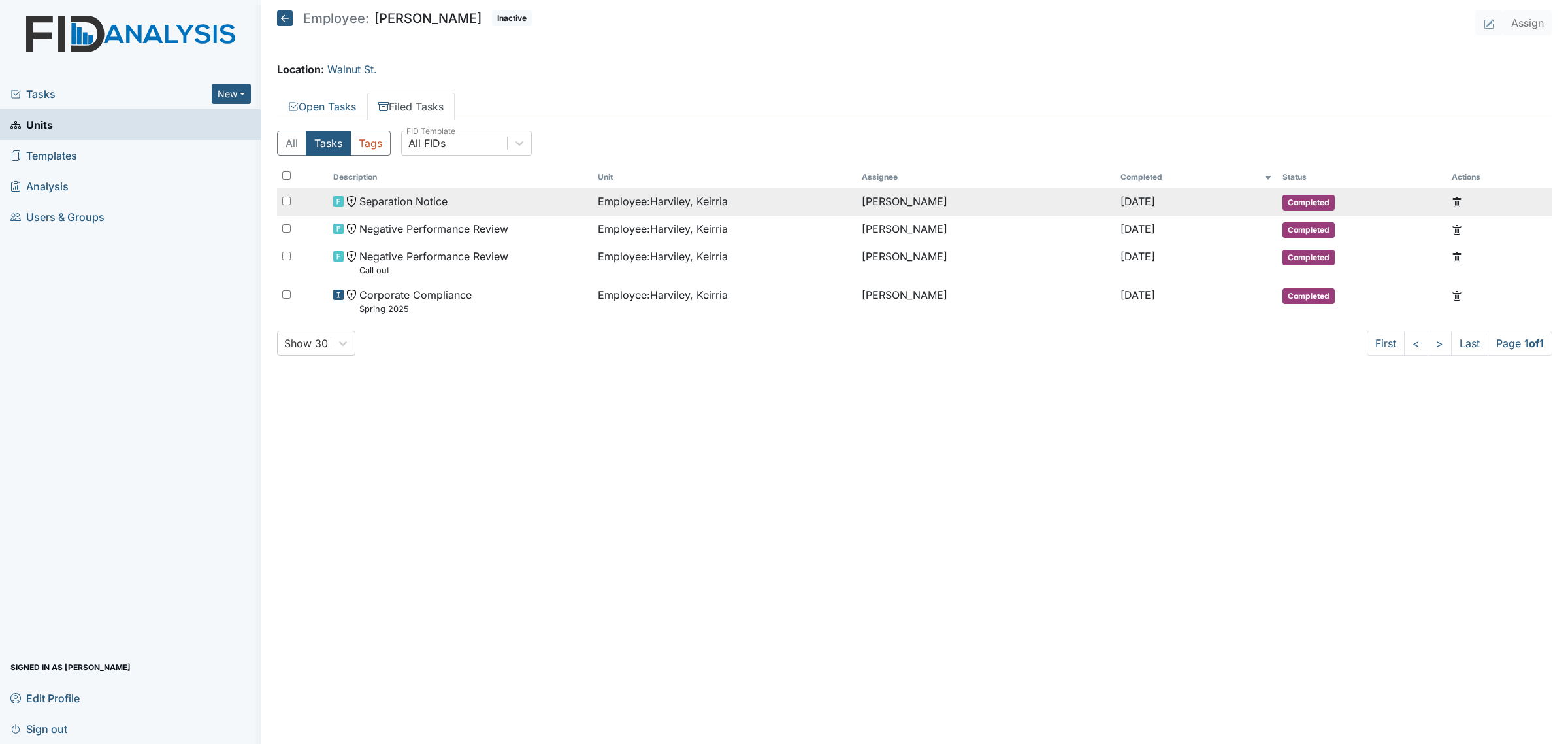
click at [438, 213] on td "Separation Notice" at bounding box center [460, 202] width 264 height 28
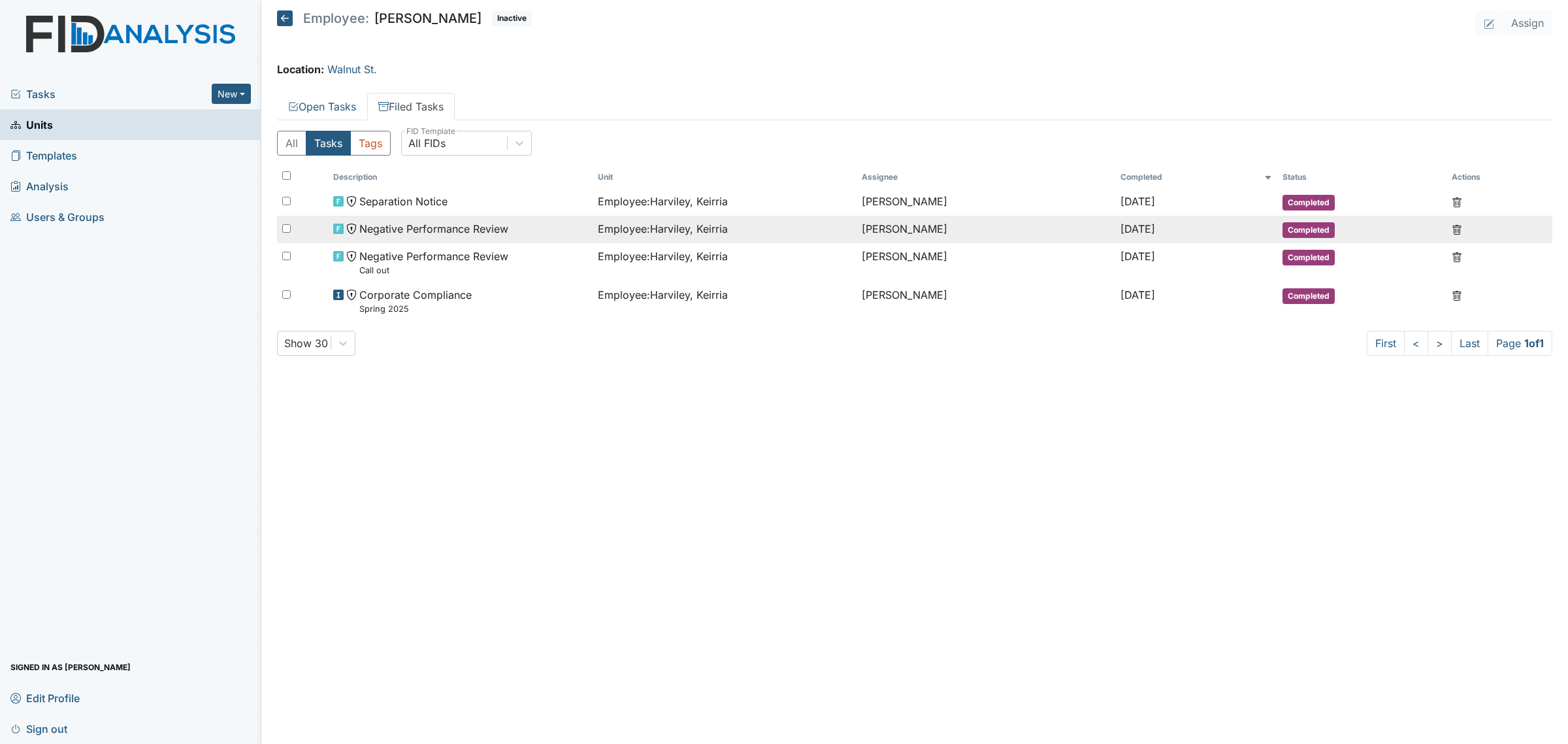
click at [472, 233] on span "Negative Performance Review" at bounding box center [434, 229] width 149 height 15
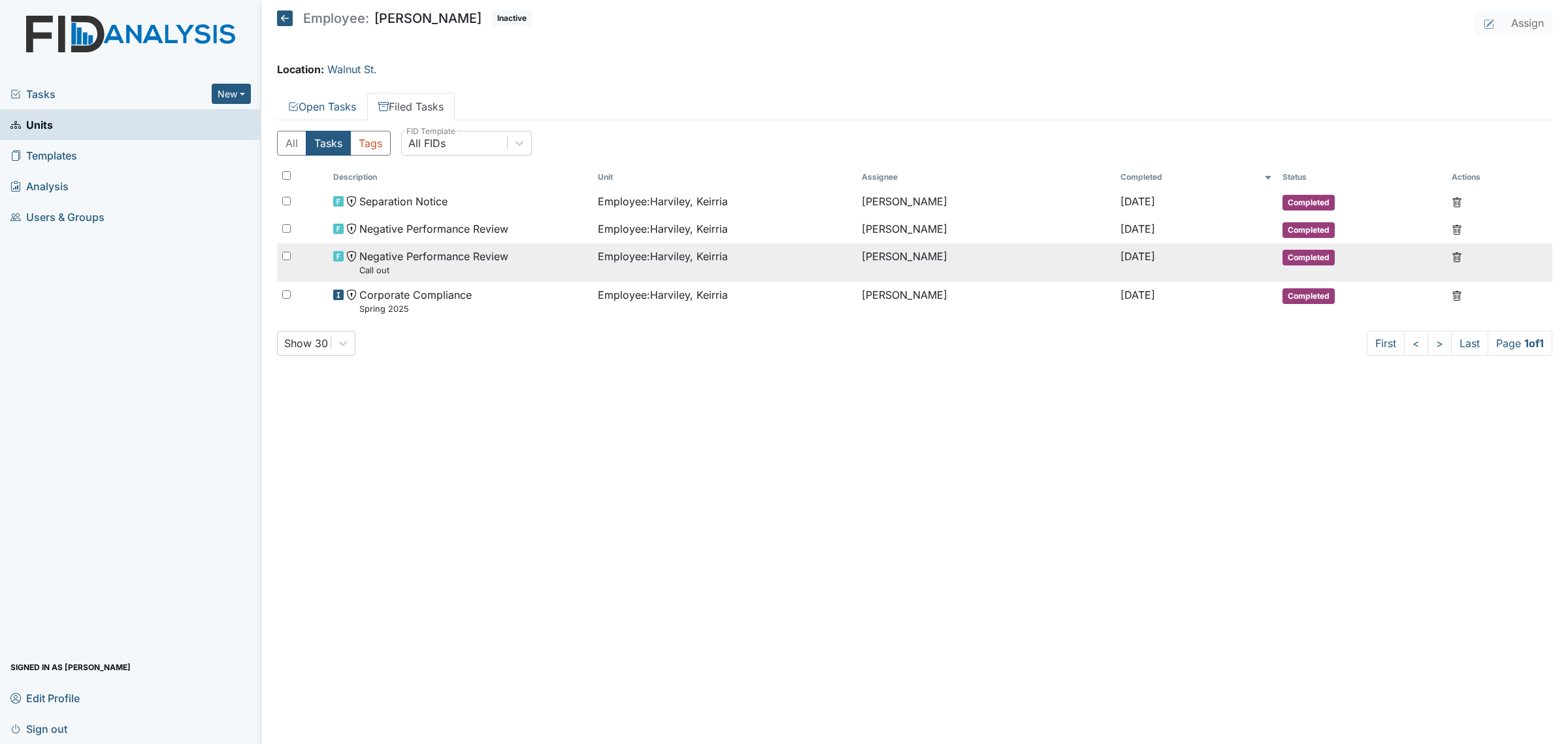
click at [419, 250] on span "Negative Performance Review Call out" at bounding box center [434, 262] width 149 height 28
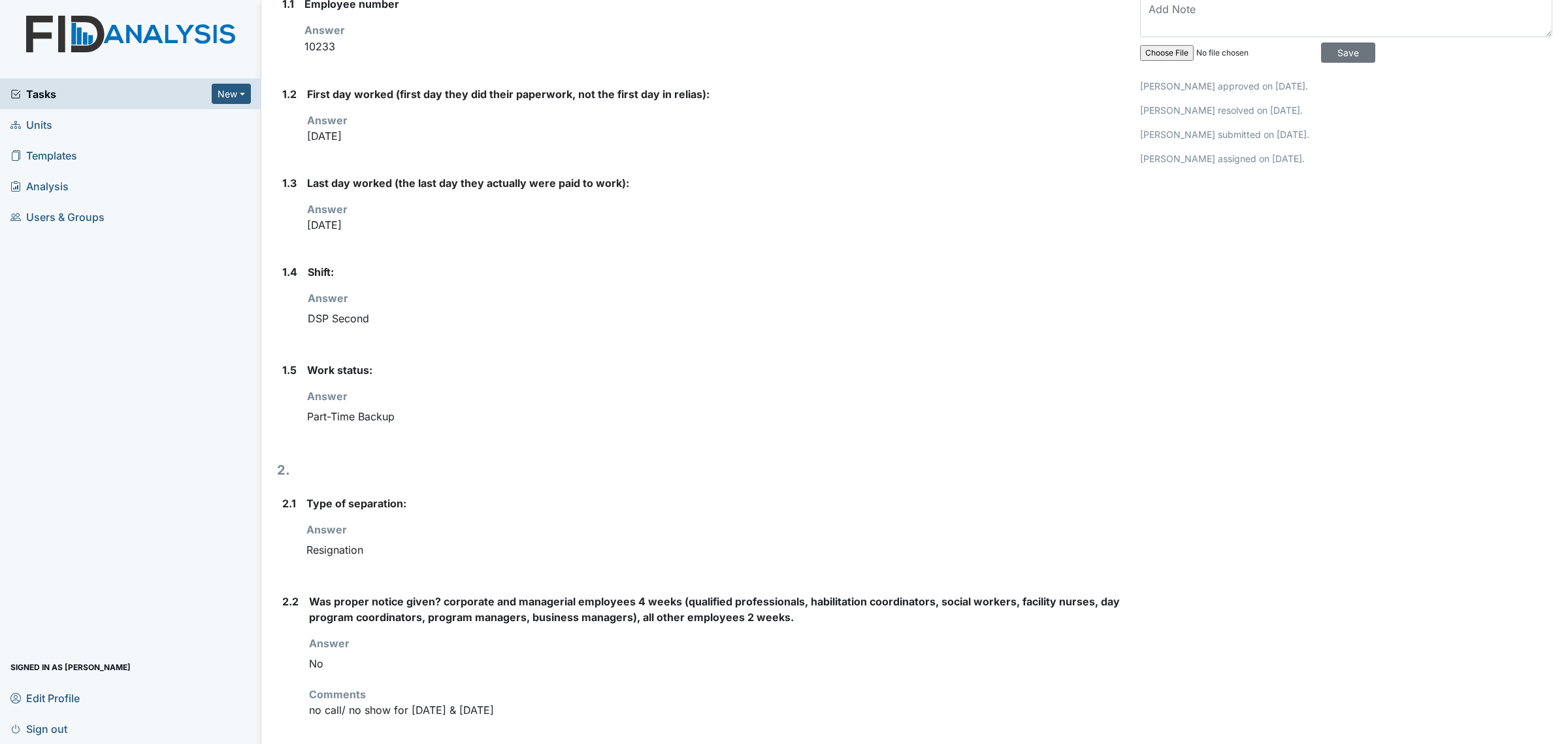
scroll to position [419, 0]
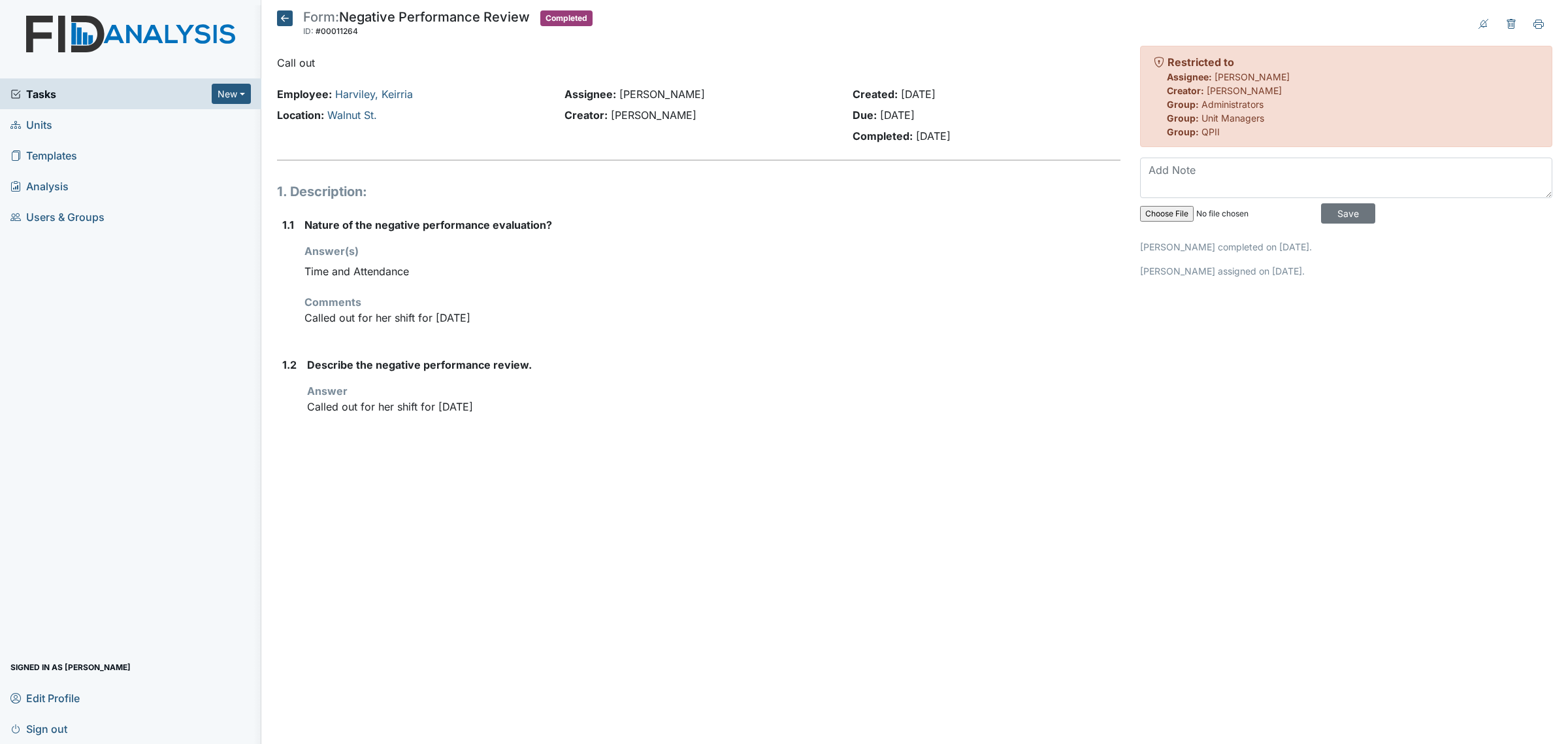
click at [275, 18] on div "Form: Negative Performance Review ID: #00011264 Completed Autosaving... Call ou…" at bounding box center [699, 228] width 863 height 436
click at [279, 18] on icon at bounding box center [285, 18] width 15 height 15
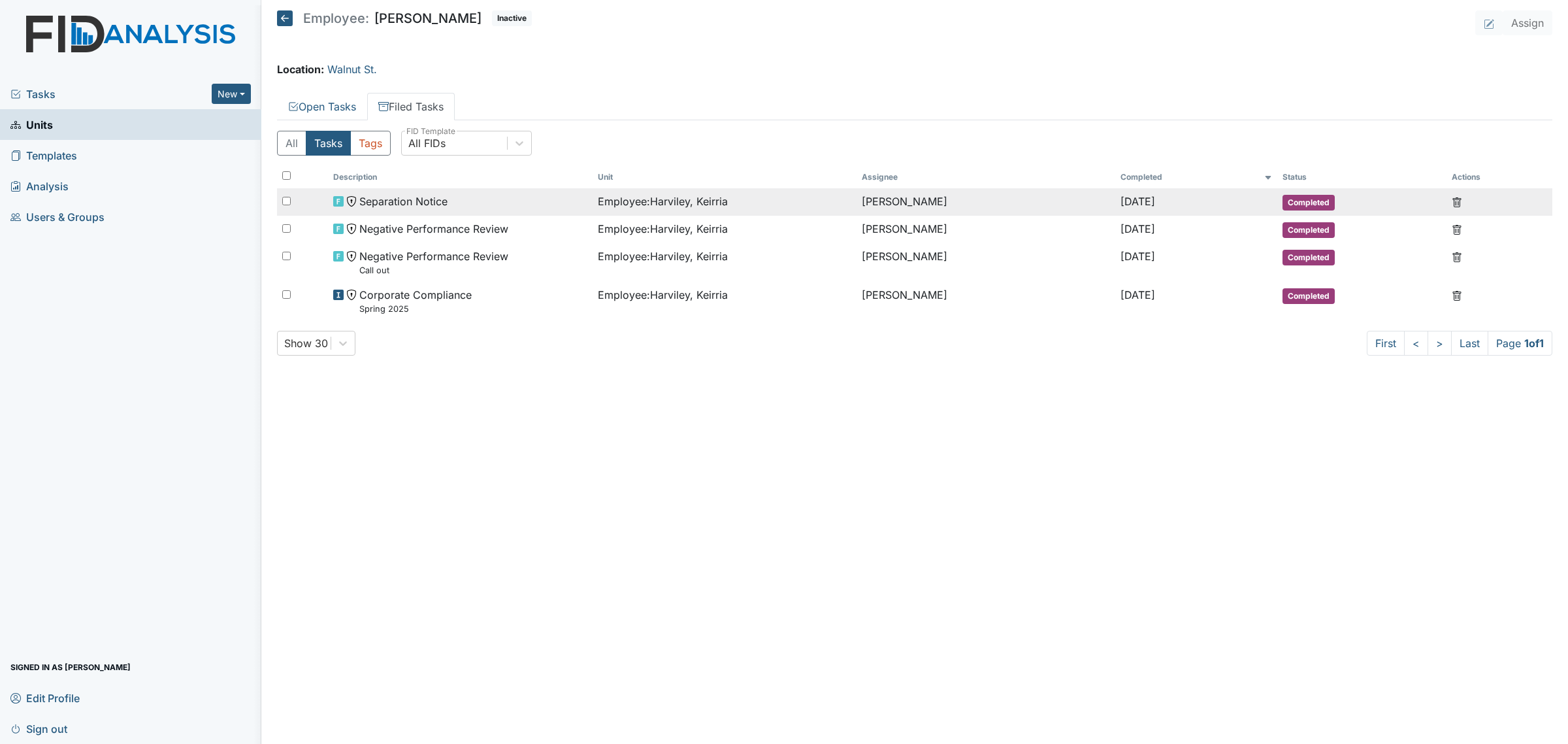
click at [465, 204] on div "Separation Notice" at bounding box center [460, 201] width 253 height 15
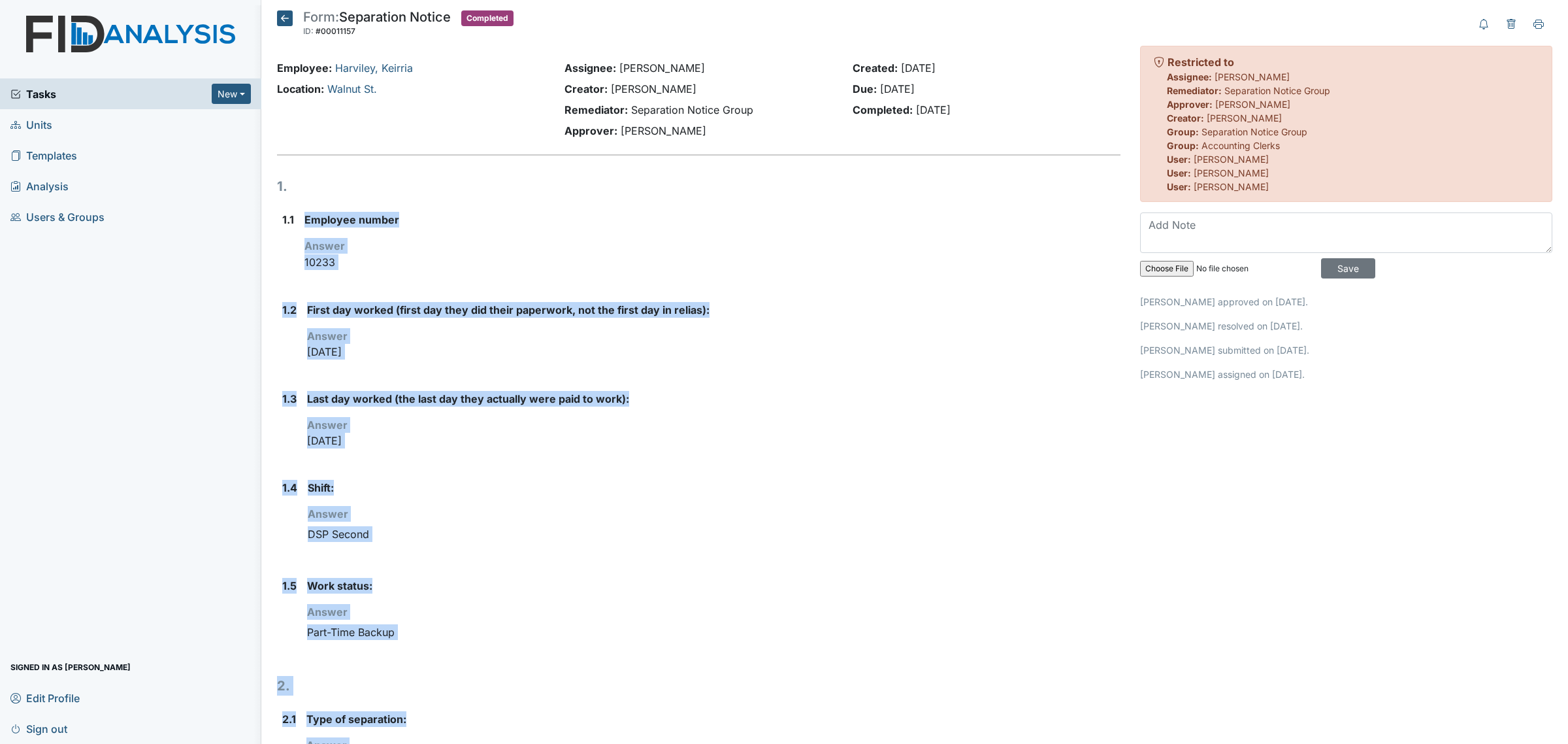
drag, startPoint x: 770, startPoint y: 691, endPoint x: 288, endPoint y: 233, distance: 664.9
click at [288, 233] on form "1. 1.1 Employee number Answer 10233 1.2 First day worked (first day they did th…" at bounding box center [699, 654] width 843 height 954
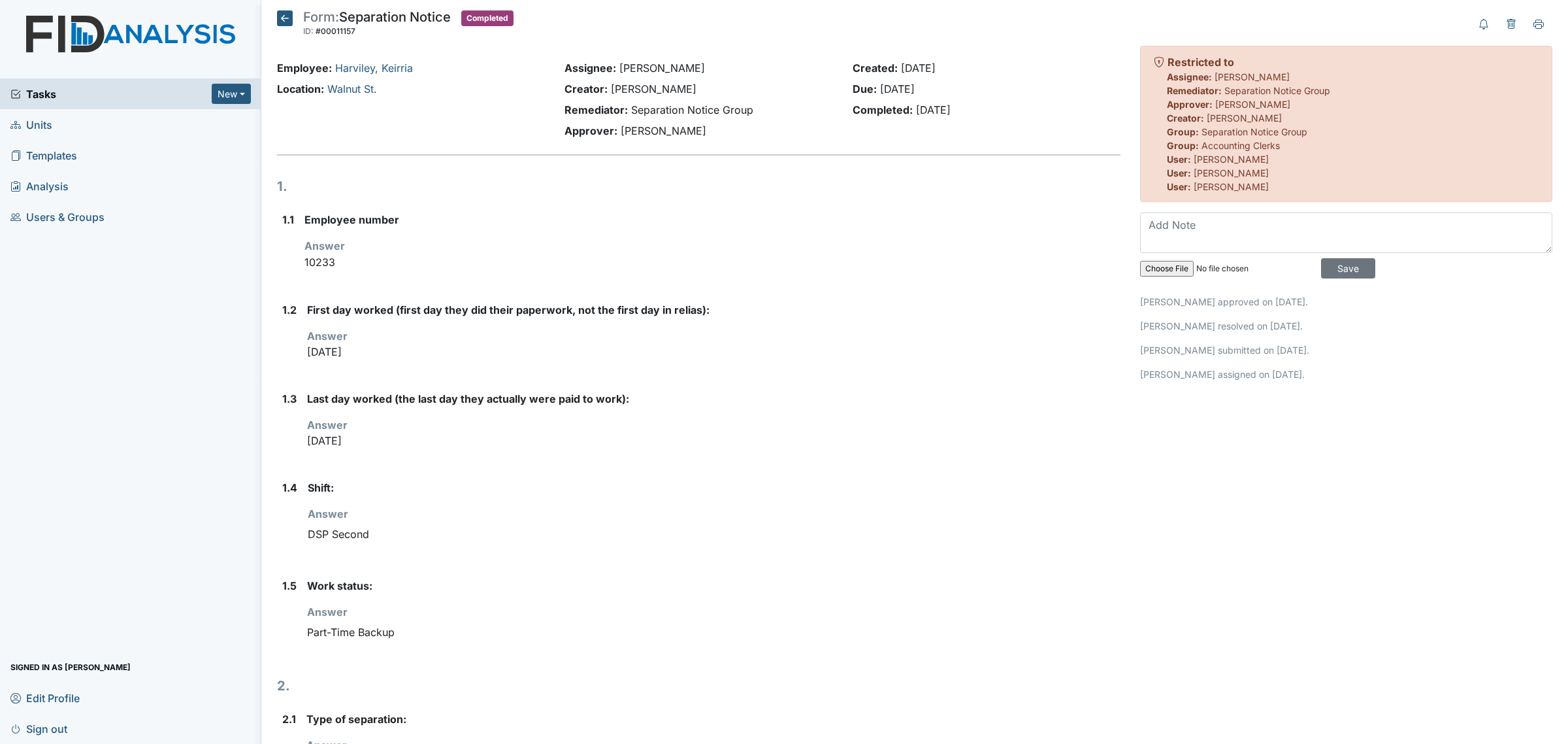
click at [304, 191] on h1 "1." at bounding box center [699, 187] width 843 height 20
click at [282, 13] on icon at bounding box center [285, 18] width 15 height 15
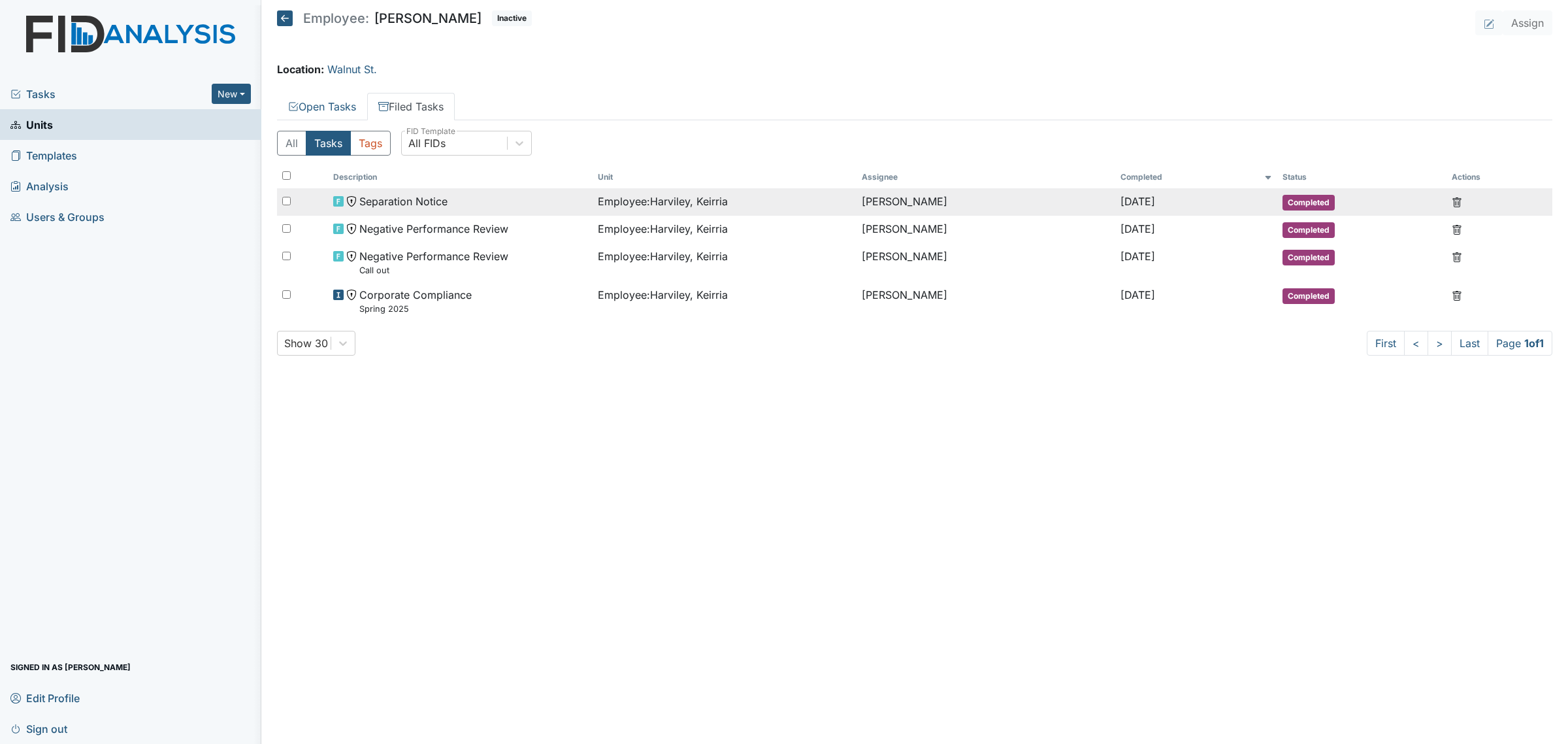
click at [504, 199] on div "Separation Notice" at bounding box center [460, 201] width 253 height 15
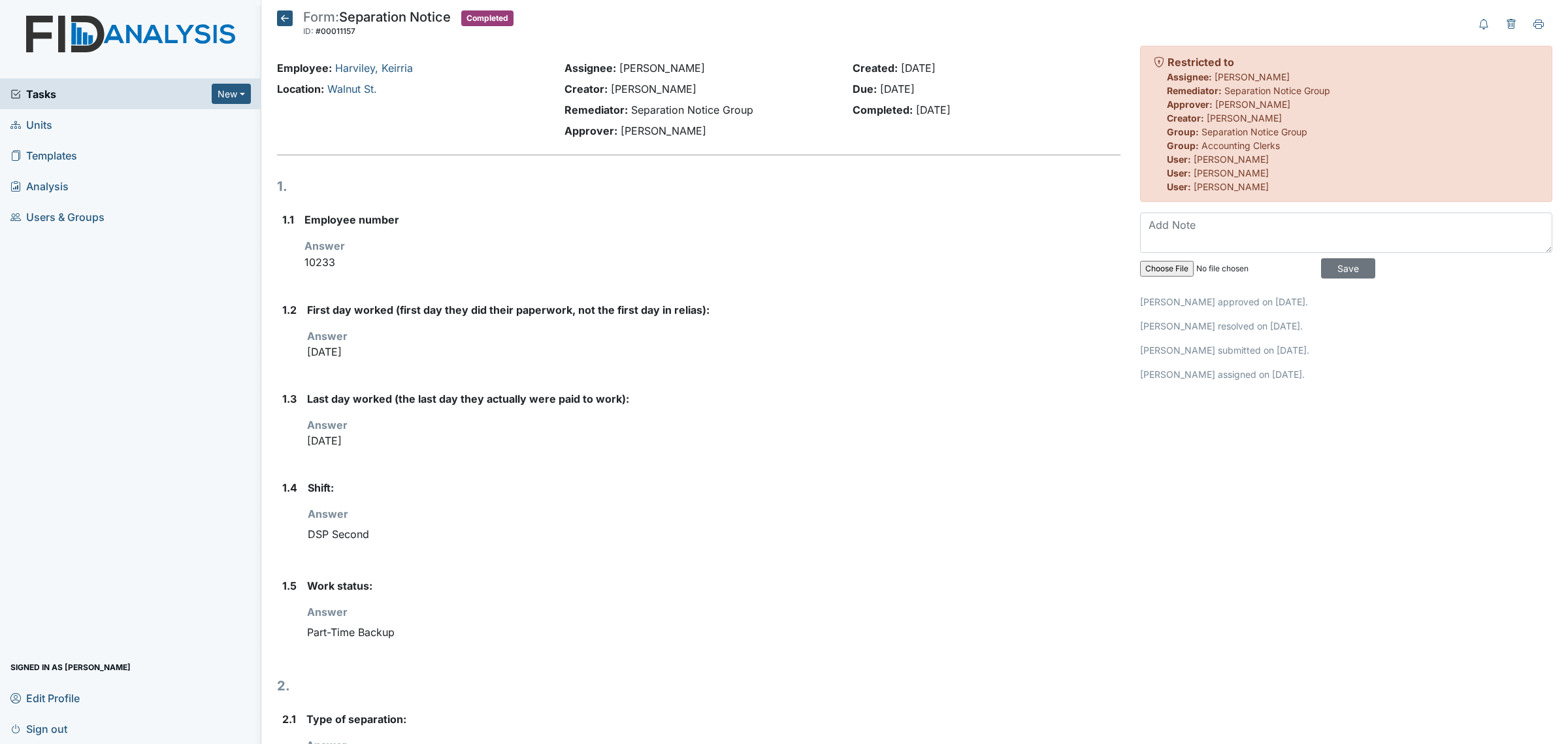
click at [279, 21] on icon at bounding box center [285, 18] width 15 height 15
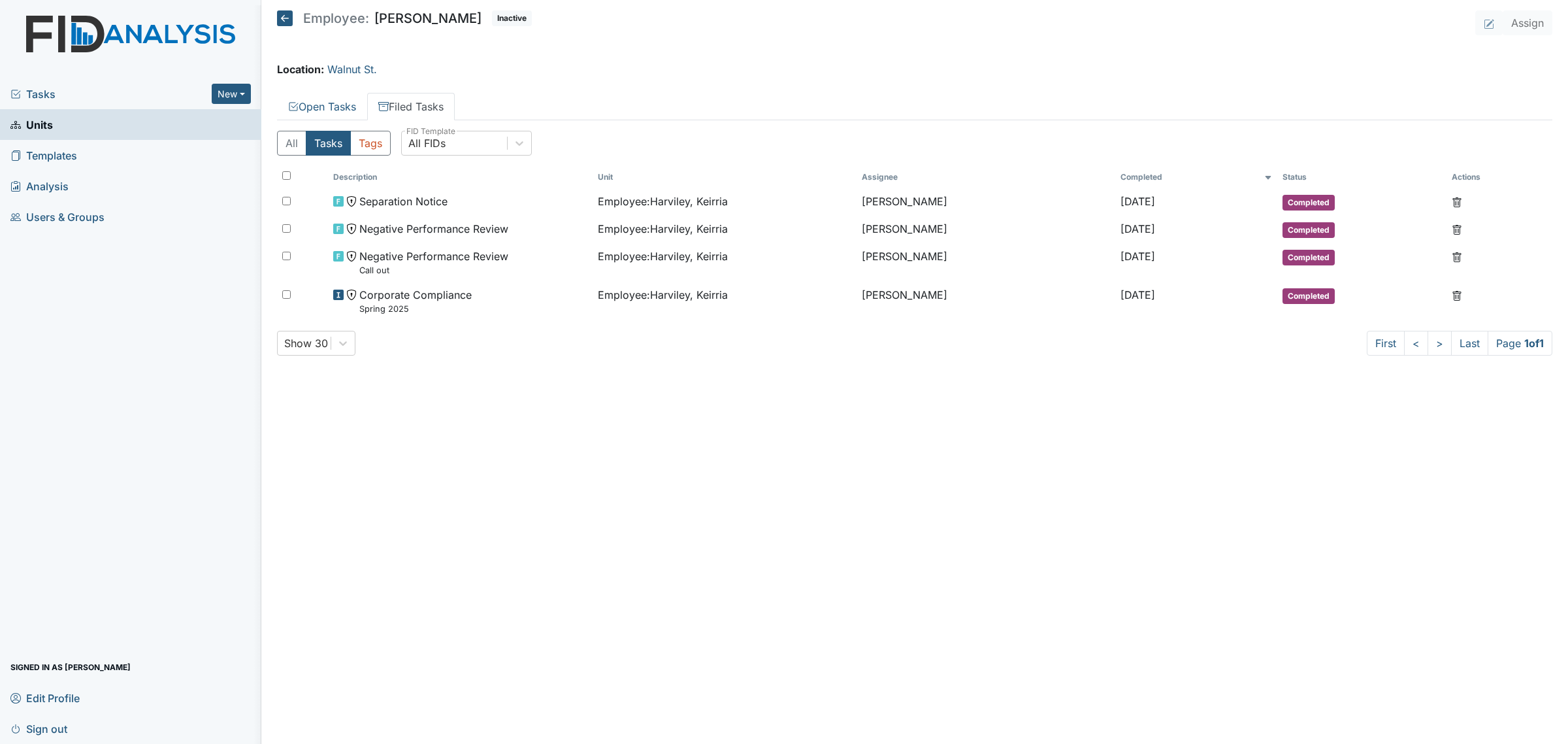
click at [275, 21] on main "Employee: Keirria Harviley Inactive Assign Location: Walnut St. Open Tasks File…" at bounding box center [915, 372] width 1307 height 744
click at [285, 18] on icon at bounding box center [285, 18] width 15 height 15
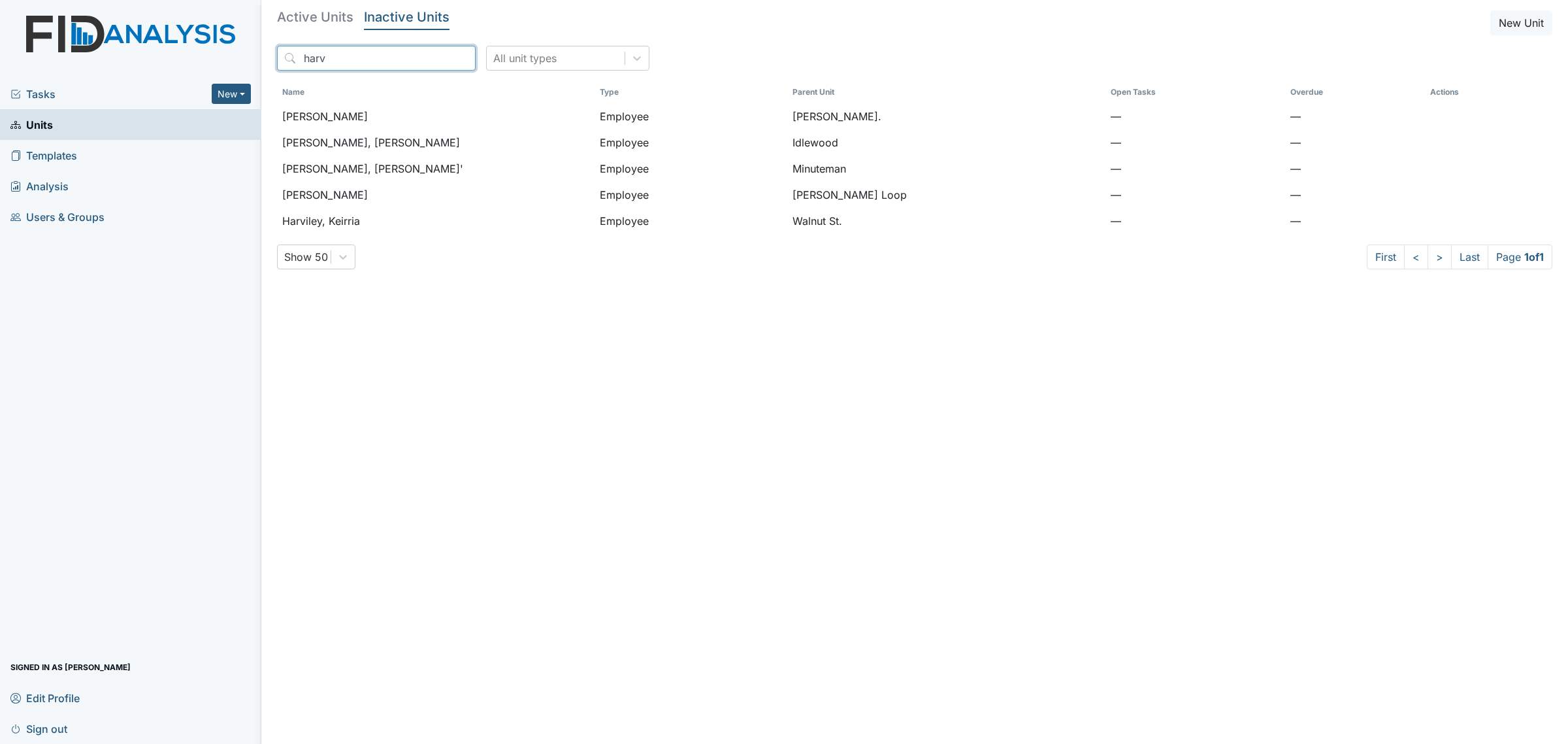
click at [353, 47] on input "harv" at bounding box center [377, 58] width 199 height 24
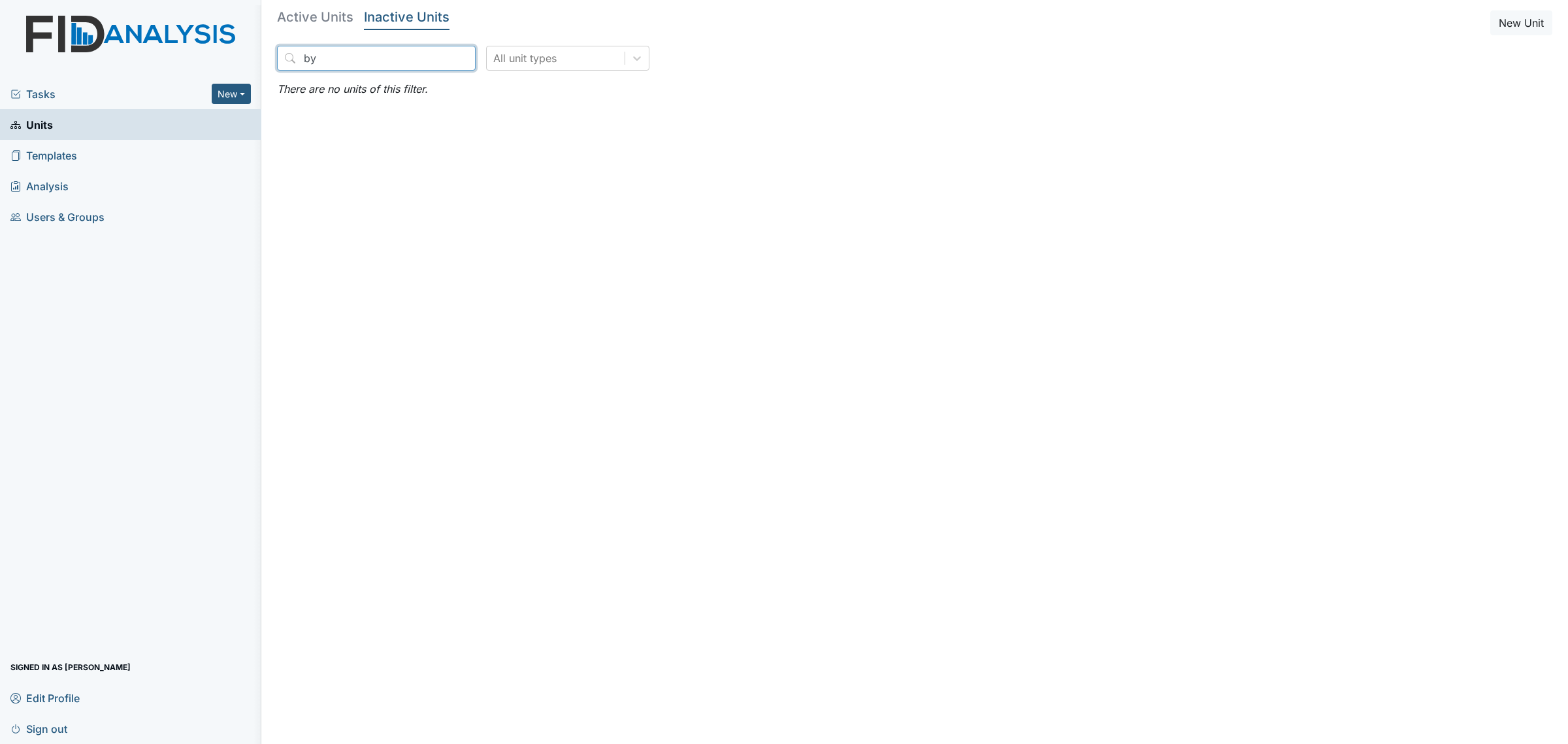
type input "b"
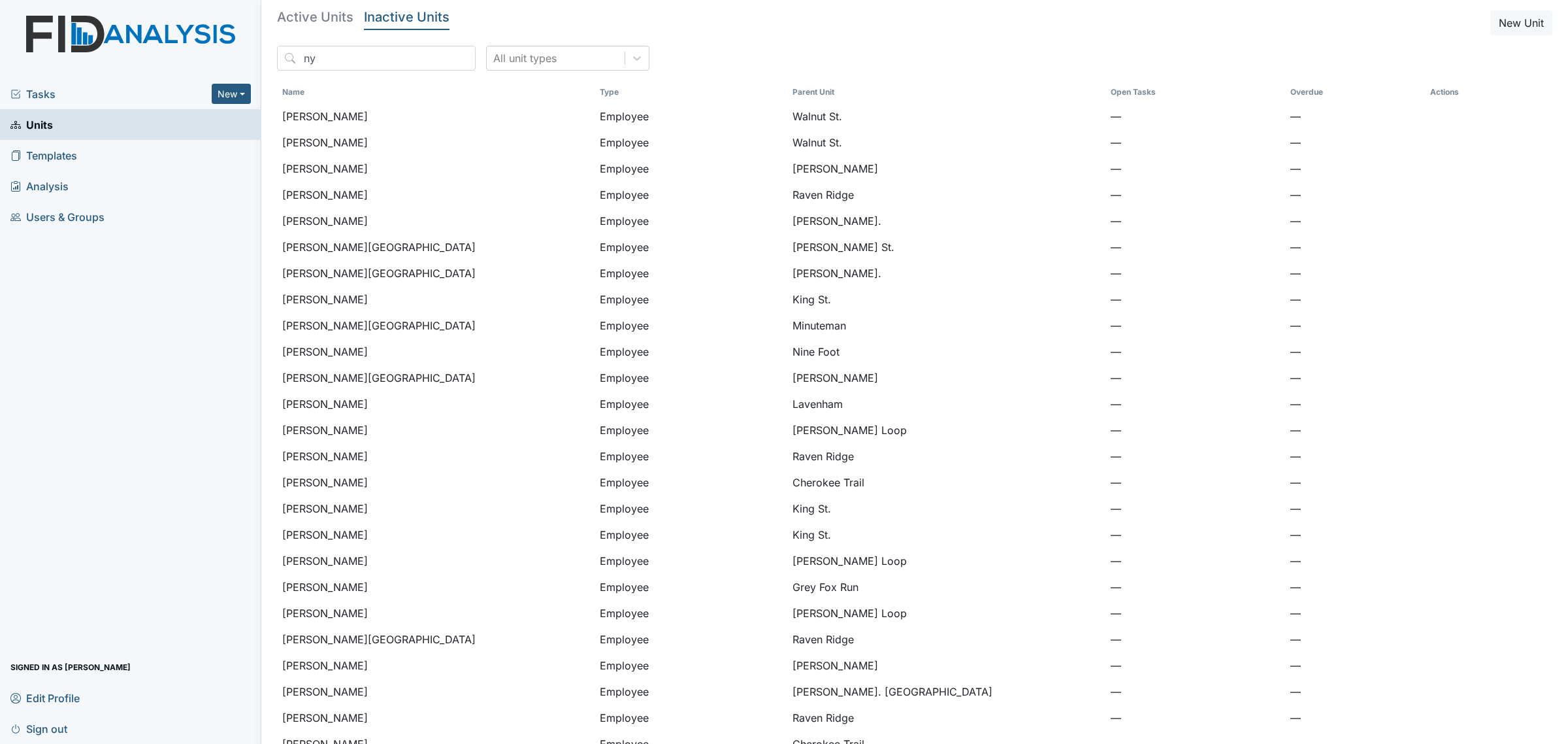
click at [315, 17] on h5 "Active Units" at bounding box center [315, 17] width 77 height 13
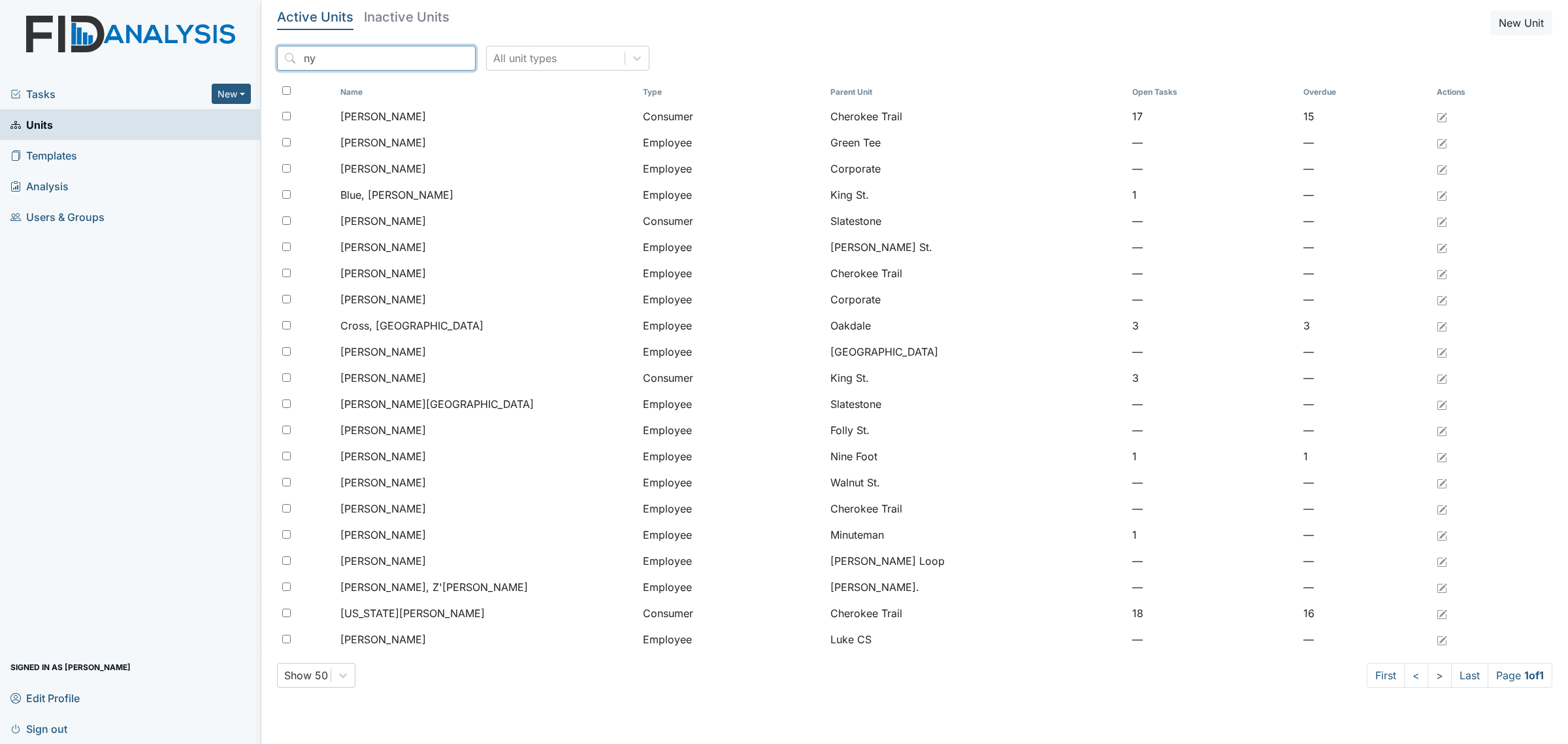
click at [332, 59] on input "ny" at bounding box center [377, 58] width 199 height 24
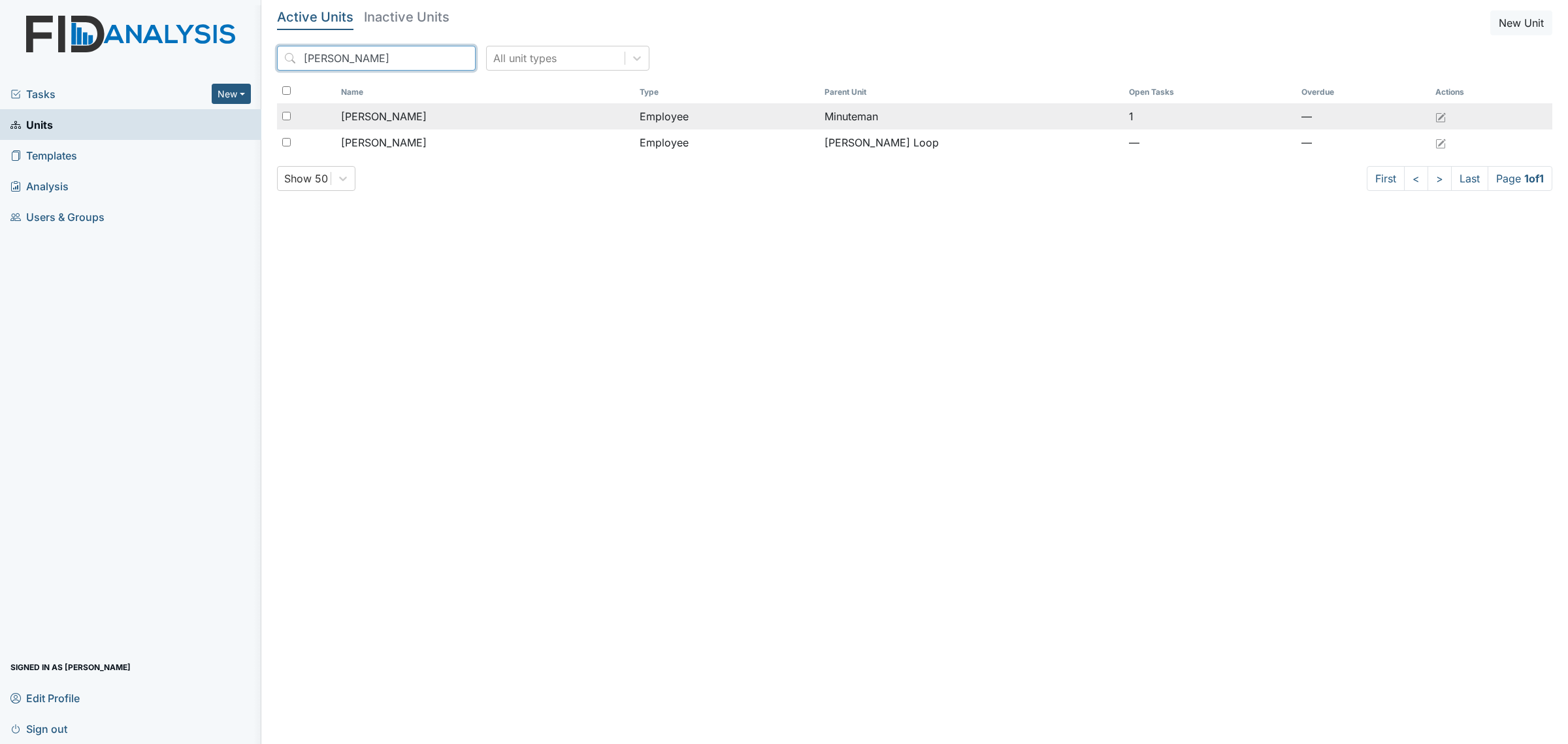
type input "nye"
click at [427, 116] on span "[PERSON_NAME]" at bounding box center [384, 116] width 86 height 15
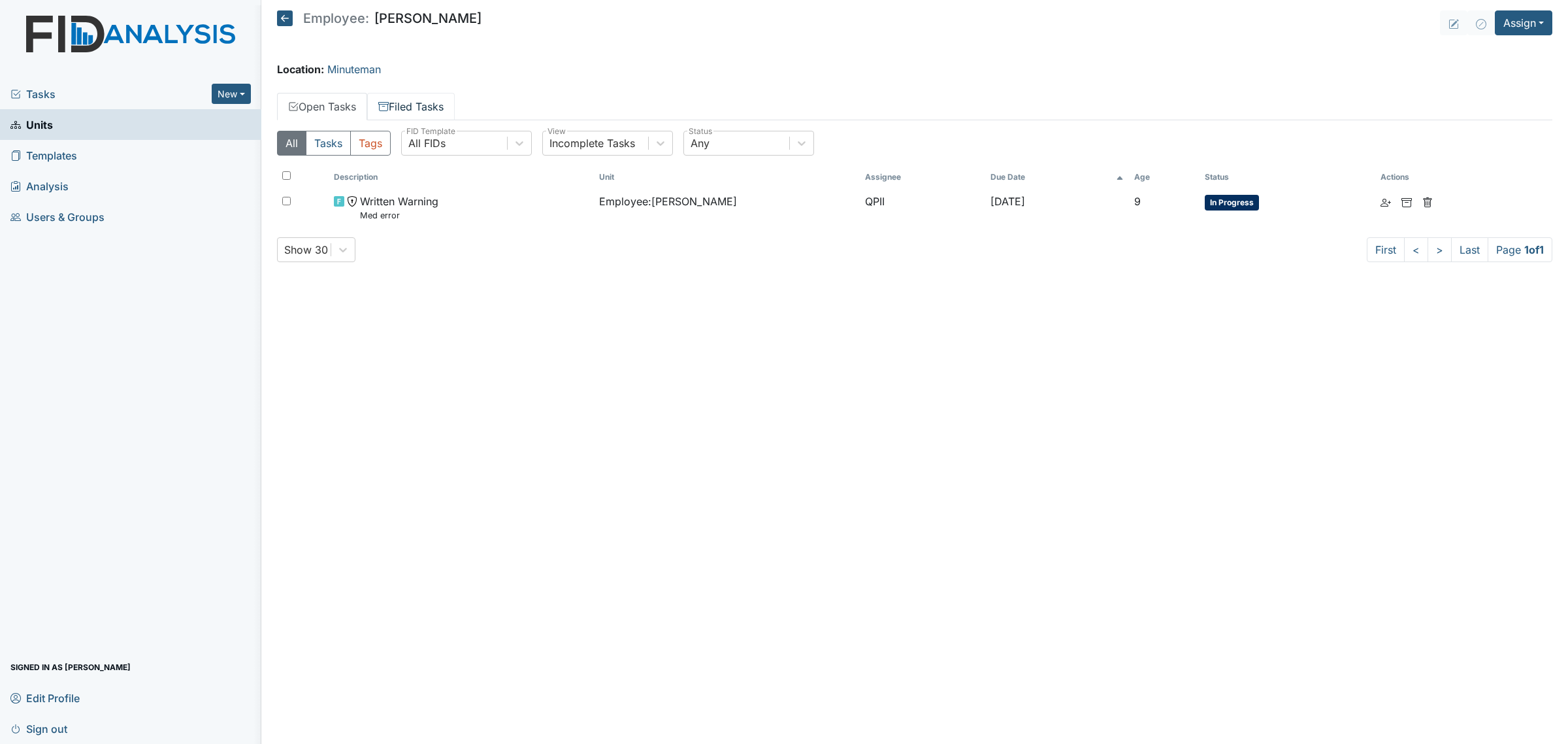
click at [429, 101] on link "Filed Tasks" at bounding box center [411, 106] width 87 height 28
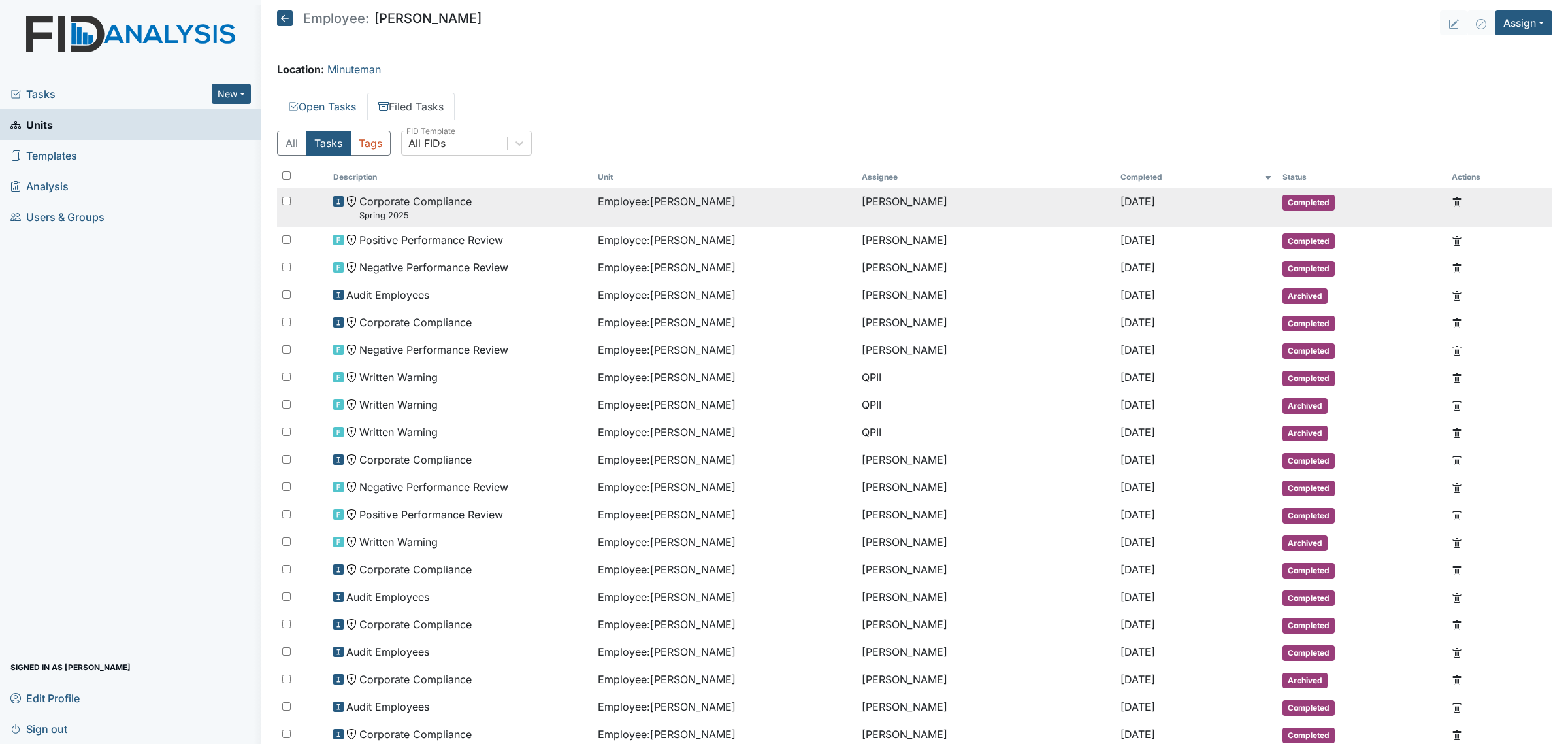
click at [530, 220] on div "Corporate Compliance Spring 2025" at bounding box center [460, 207] width 253 height 28
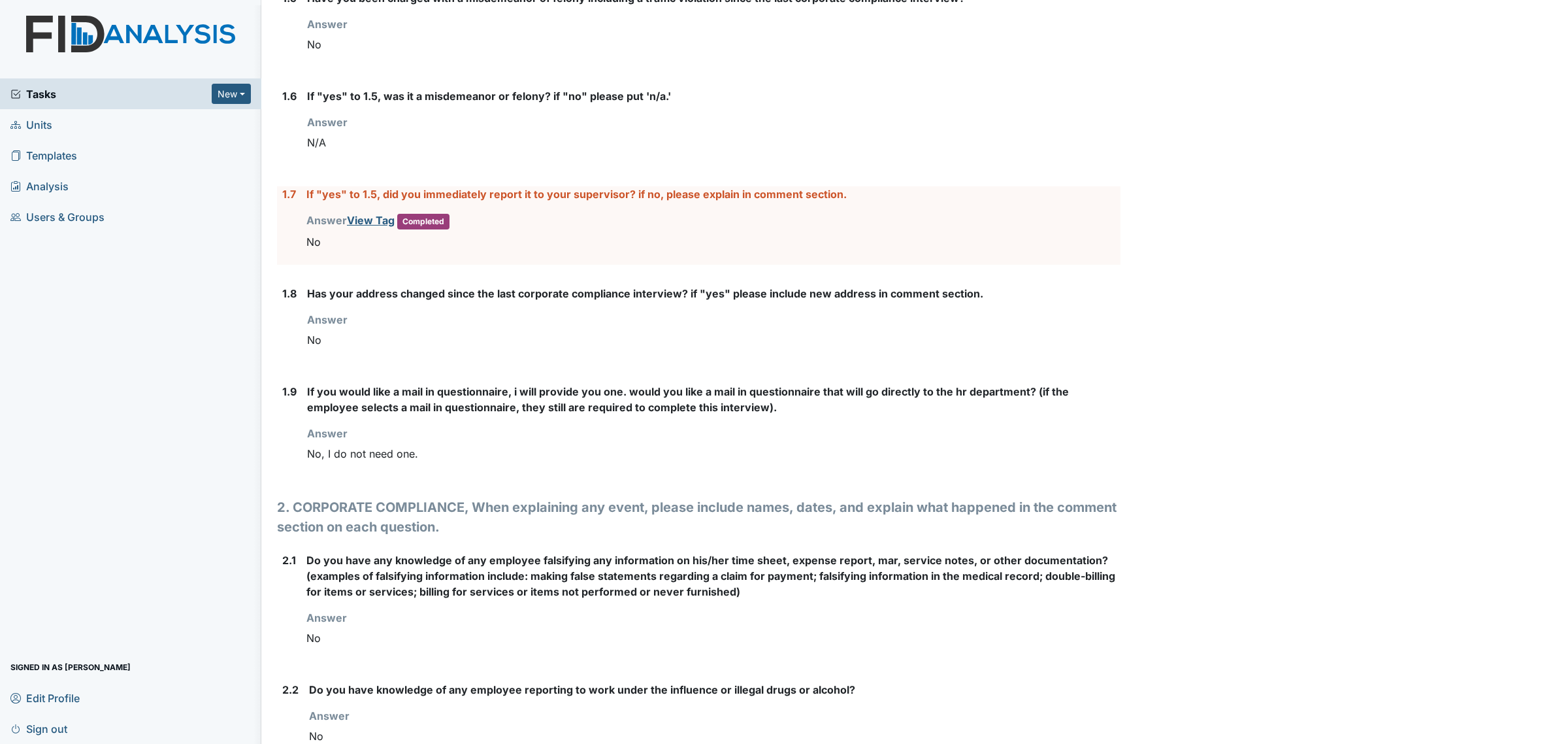
scroll to position [490, 0]
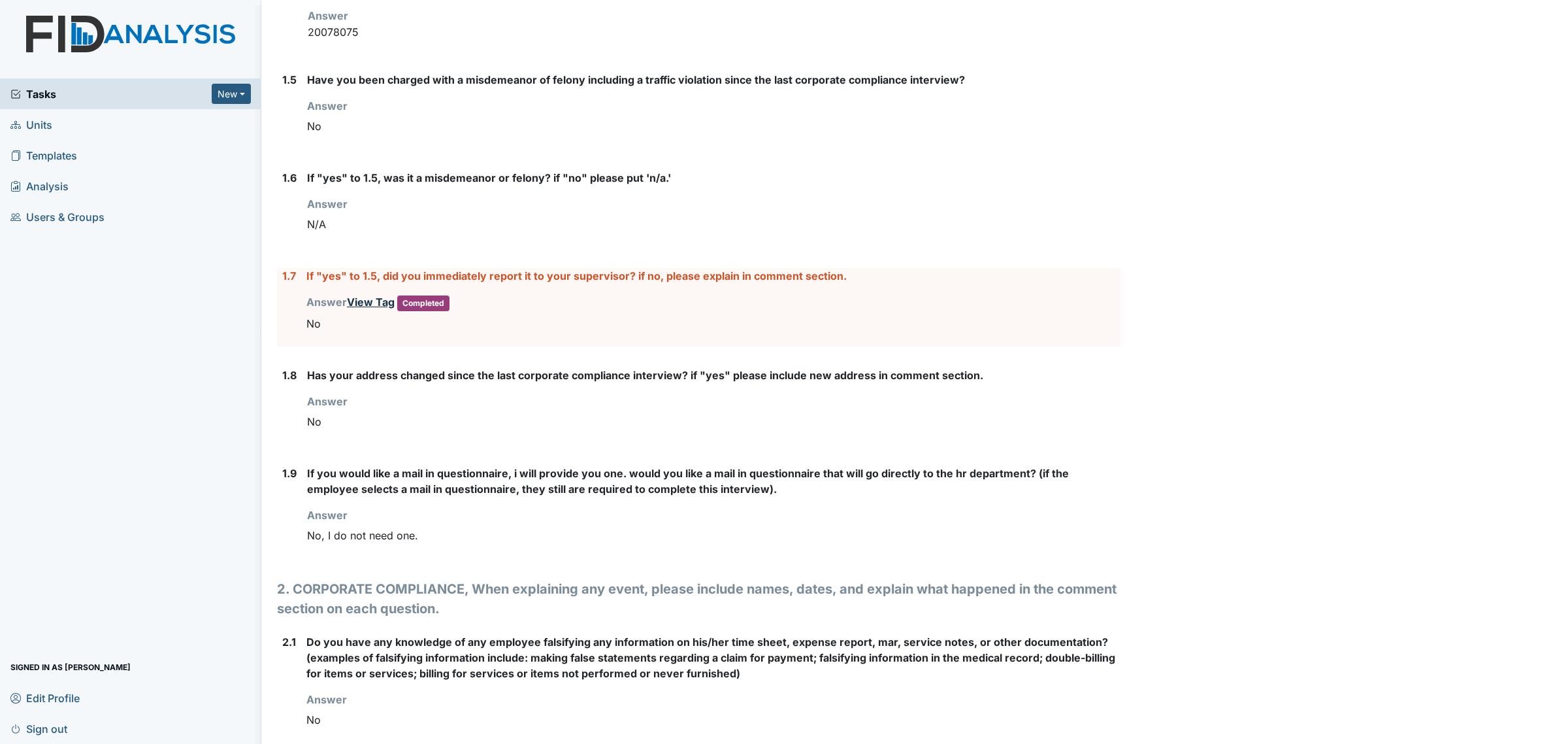
click at [377, 306] on link "View Tag" at bounding box center [370, 302] width 47 height 13
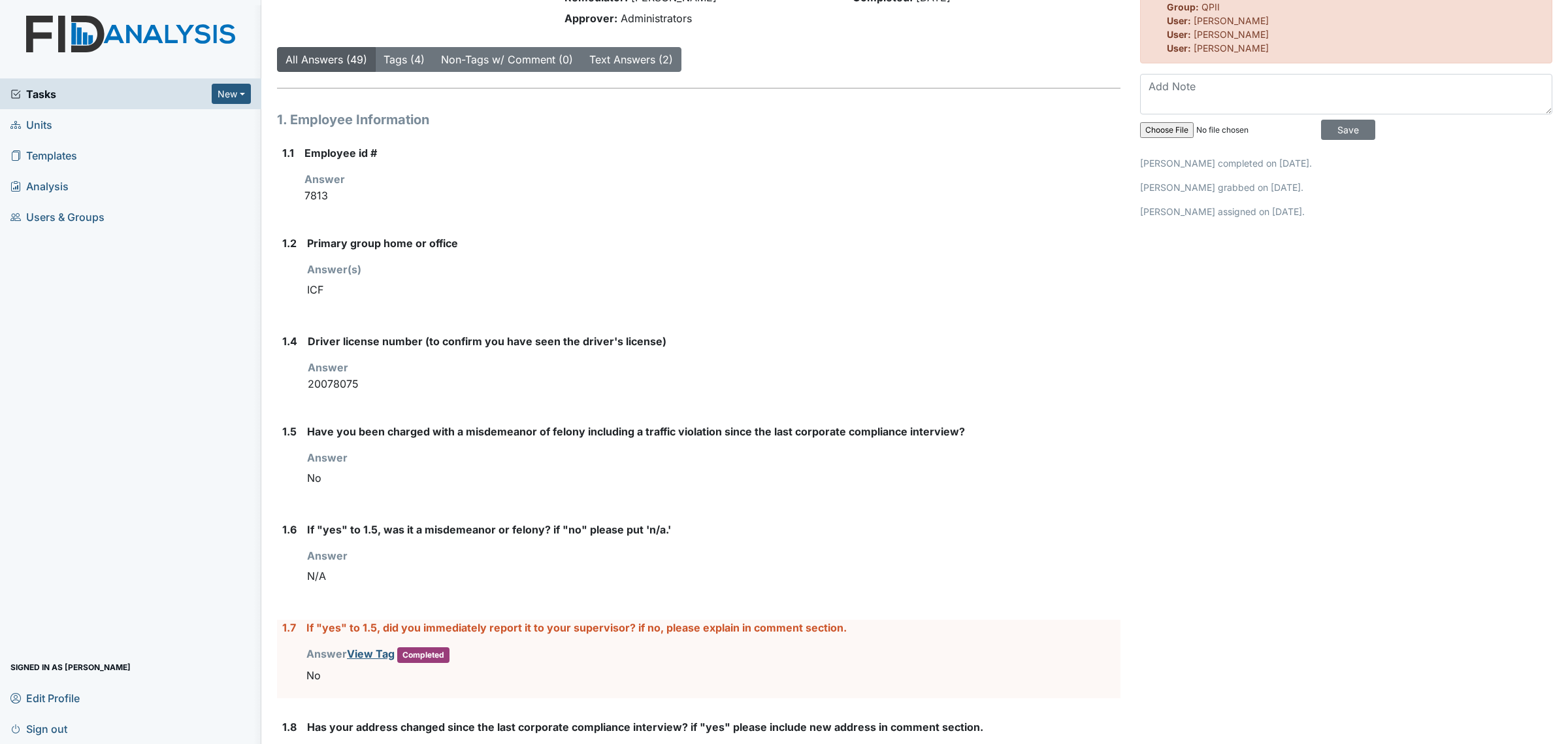
scroll to position [0, 0]
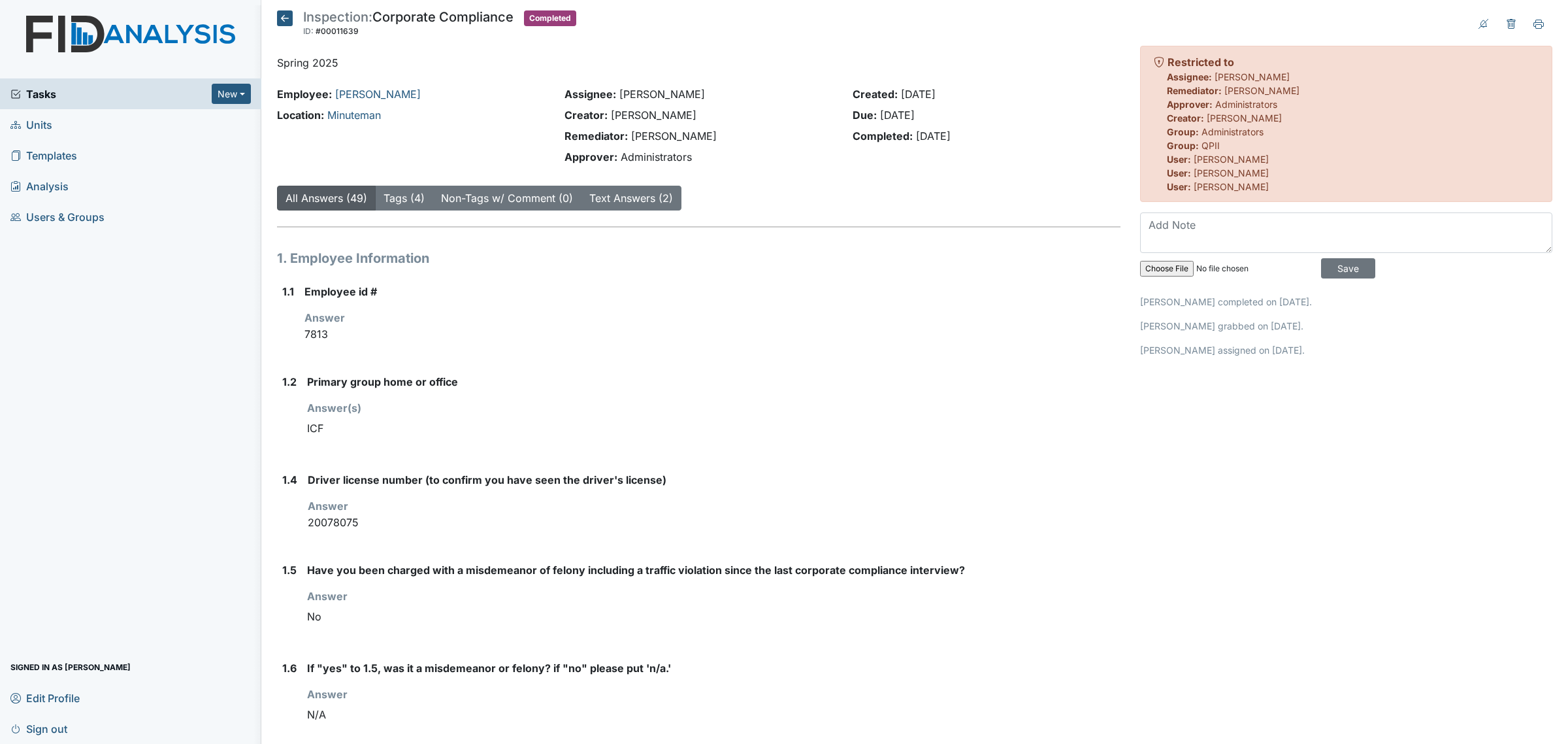
click at [285, 18] on icon at bounding box center [285, 18] width 15 height 15
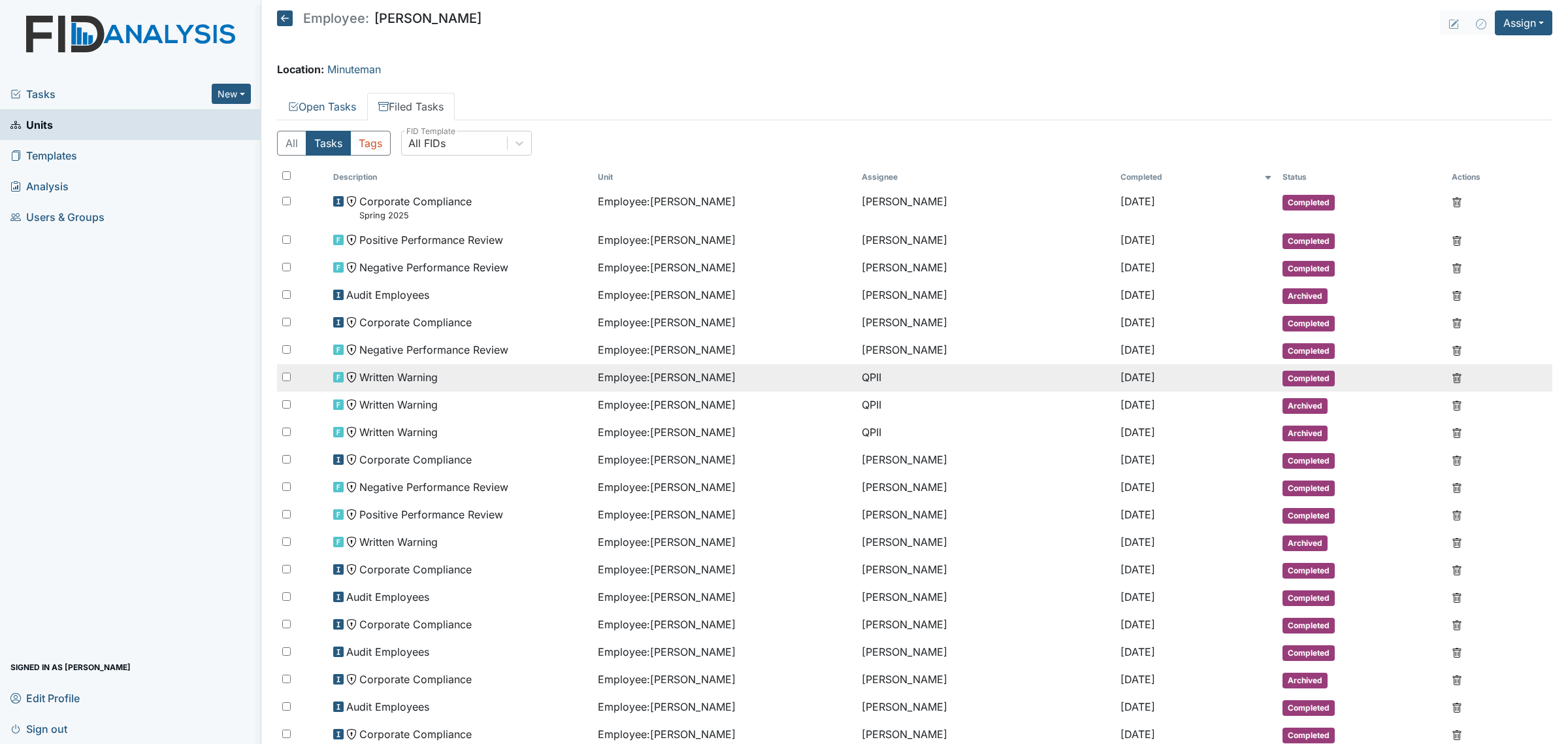
scroll to position [66, 0]
